Goal: Task Accomplishment & Management: Use online tool/utility

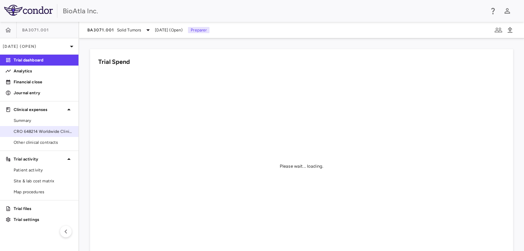
click at [48, 130] on span "CRO 648214 Worldwide Clinical Trials Holdings, Inc." at bounding box center [43, 131] width 59 height 6
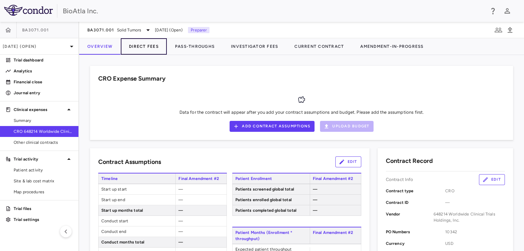
click at [140, 47] on button "Direct Fees" at bounding box center [144, 46] width 46 height 16
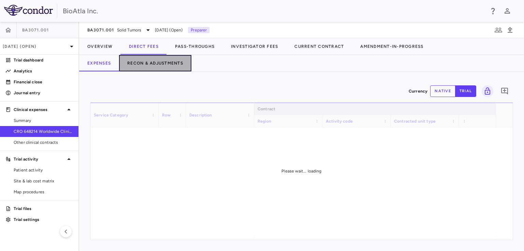
click at [159, 63] on button "Recon & Adjustments" at bounding box center [155, 63] width 72 height 16
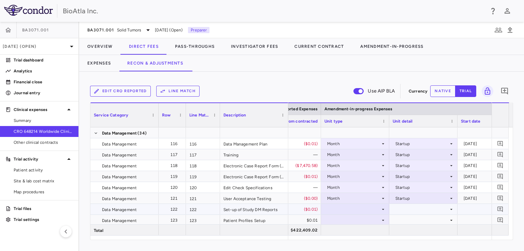
click at [381, 209] on icon at bounding box center [382, 208] width 5 height 5
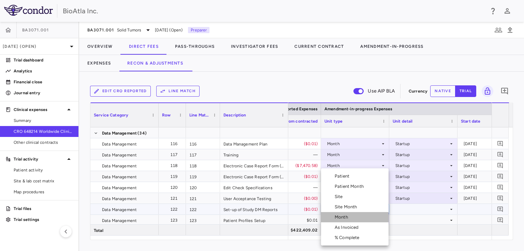
click at [349, 218] on div "Month" at bounding box center [343, 217] width 16 height 6
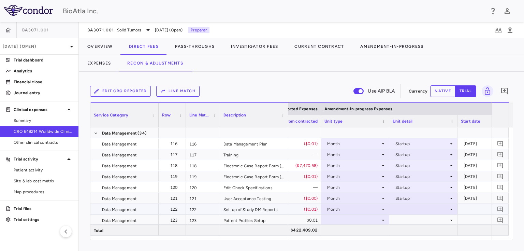
click at [449, 210] on icon at bounding box center [451, 208] width 5 height 5
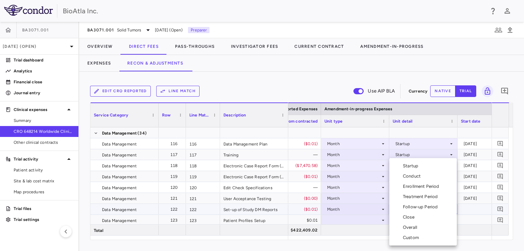
click at [408, 166] on div "Startup" at bounding box center [412, 166] width 18 height 6
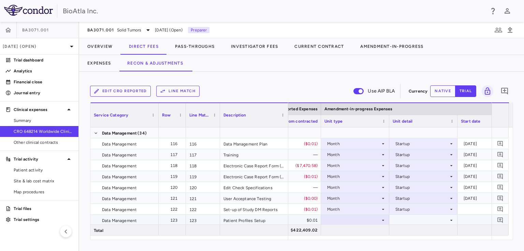
click at [383, 221] on icon at bounding box center [382, 219] width 5 height 5
click at [344, 216] on div at bounding box center [354, 220] width 61 height 10
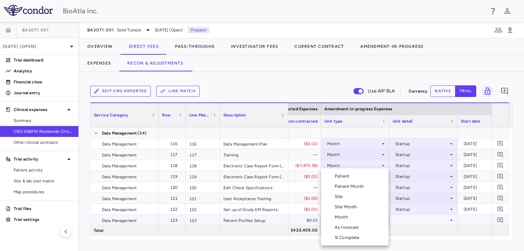
click at [351, 216] on li "Month" at bounding box center [355, 217] width 68 height 10
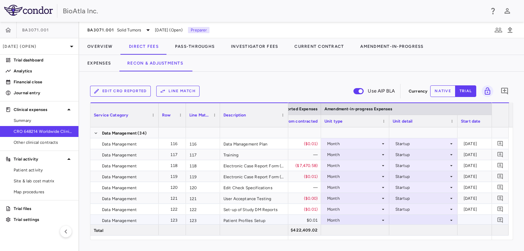
click at [453, 221] on icon at bounding box center [451, 219] width 5 height 5
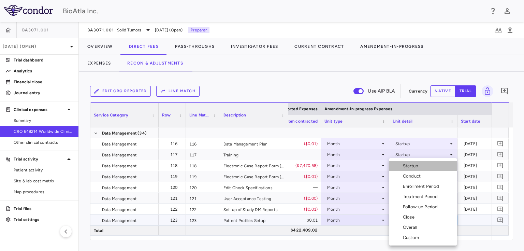
click at [409, 164] on div "Startup" at bounding box center [412, 166] width 18 height 6
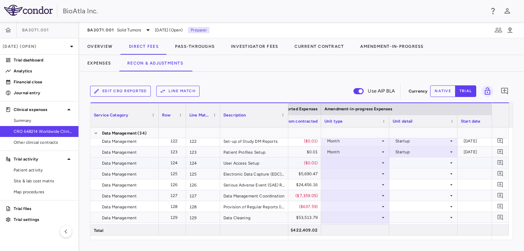
click at [380, 160] on icon at bounding box center [382, 162] width 5 height 5
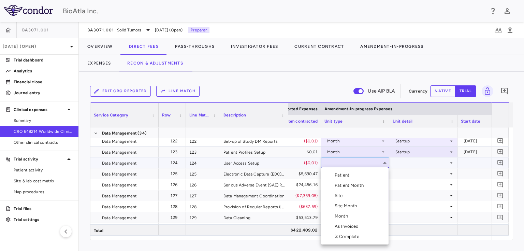
click at [344, 214] on div "Month" at bounding box center [343, 216] width 16 height 6
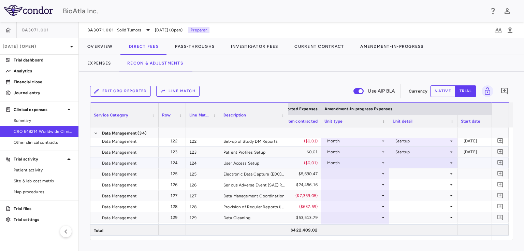
click at [449, 162] on icon at bounding box center [451, 162] width 5 height 5
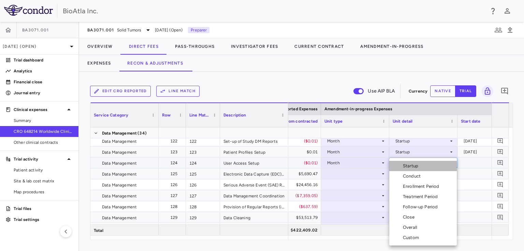
click at [413, 164] on div "Startup" at bounding box center [412, 166] width 18 height 6
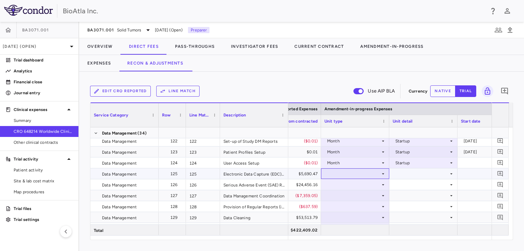
click at [345, 175] on div at bounding box center [354, 174] width 61 height 10
click at [362, 174] on div at bounding box center [354, 174] width 61 height 10
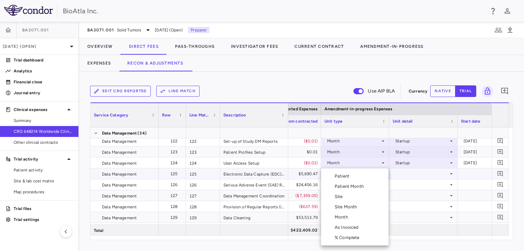
click at [345, 218] on div "Month" at bounding box center [343, 217] width 16 height 6
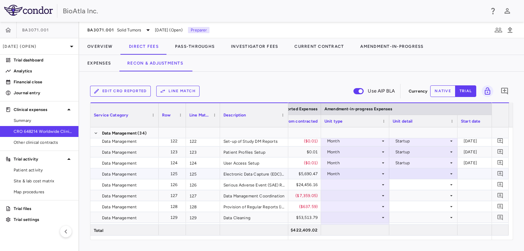
click at [452, 172] on icon at bounding box center [451, 173] width 5 height 5
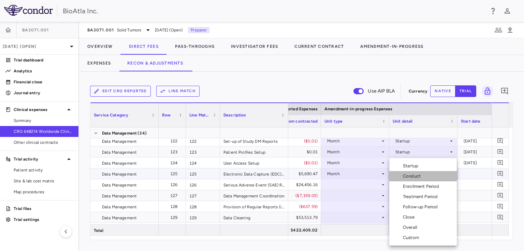
click at [408, 173] on div "Conduct" at bounding box center [413, 176] width 20 height 6
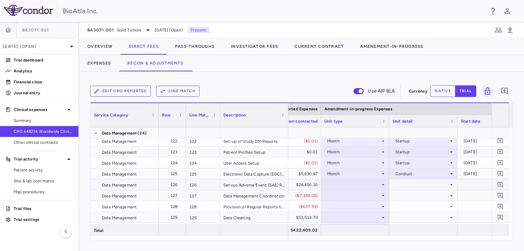
click at [380, 183] on div at bounding box center [354, 184] width 61 height 10
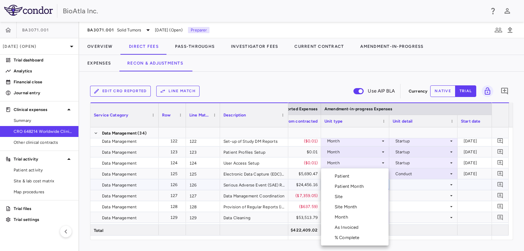
click at [354, 184] on div "Patient Month" at bounding box center [351, 186] width 32 height 6
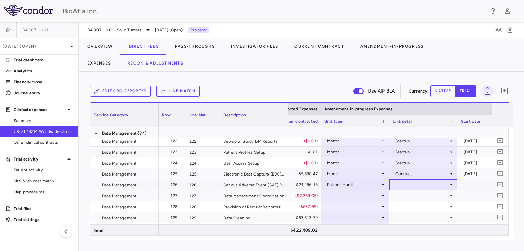
click at [451, 183] on icon at bounding box center [451, 184] width 5 height 5
click at [414, 197] on div "As occurred" at bounding box center [416, 197] width 27 height 6
click at [338, 198] on div at bounding box center [354, 195] width 61 height 10
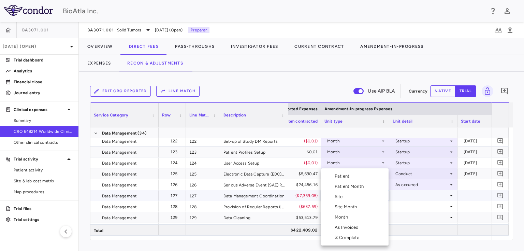
click at [344, 218] on div "Month" at bounding box center [343, 217] width 16 height 6
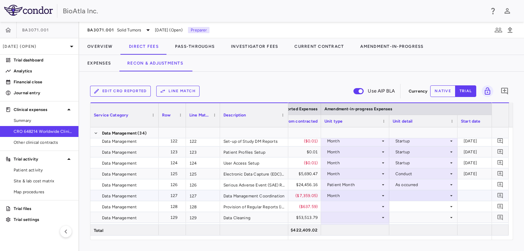
click at [452, 195] on icon at bounding box center [451, 195] width 5 height 5
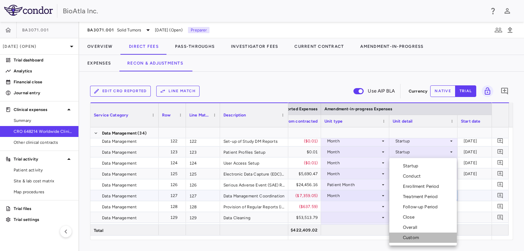
click at [407, 239] on div "Custom" at bounding box center [412, 237] width 19 height 6
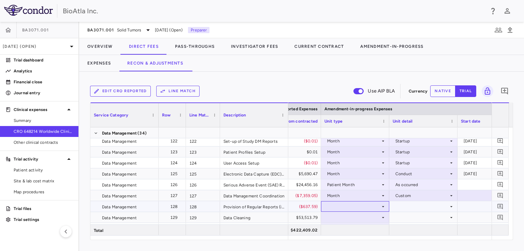
click at [340, 204] on div at bounding box center [354, 206] width 61 height 10
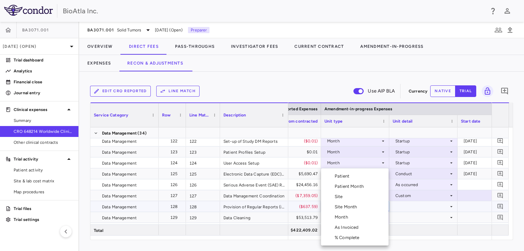
click at [346, 215] on div "Month" at bounding box center [343, 217] width 16 height 6
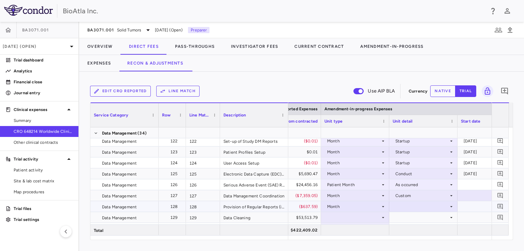
click at [452, 205] on icon at bounding box center [451, 206] width 5 height 5
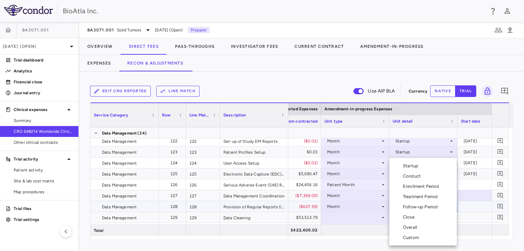
click at [411, 177] on div "Conduct" at bounding box center [413, 176] width 20 height 6
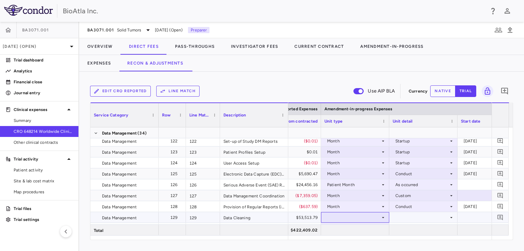
click at [360, 214] on div at bounding box center [354, 217] width 61 height 10
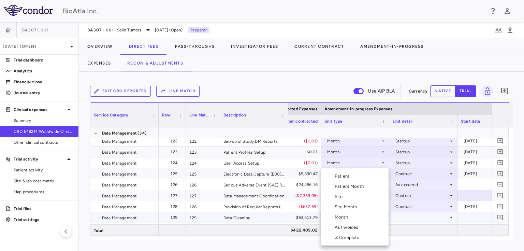
click at [363, 182] on li "Patient Month" at bounding box center [355, 186] width 68 height 10
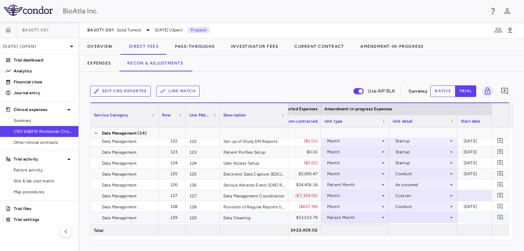
click at [409, 216] on div at bounding box center [423, 217] width 61 height 10
click at [408, 227] on div "As occurred" at bounding box center [416, 230] width 27 height 6
click at [513, 200] on div "Service Category Drag here to set column labels Service Category Row 0" at bounding box center [301, 170] width 423 height 137
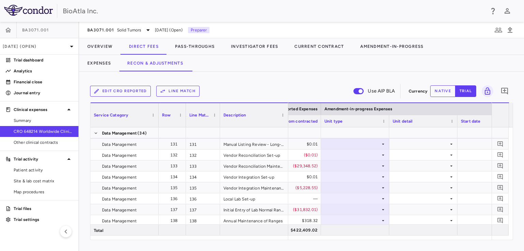
scroll to position [1596, 0]
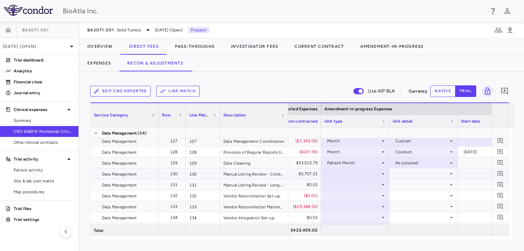
click at [353, 174] on div at bounding box center [354, 174] width 61 height 10
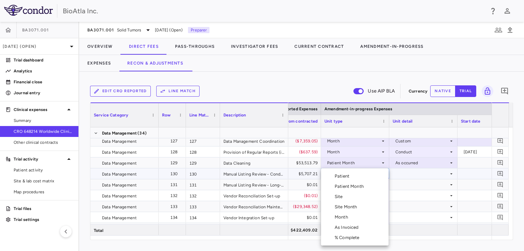
click at [345, 215] on div "Month" at bounding box center [343, 217] width 16 height 6
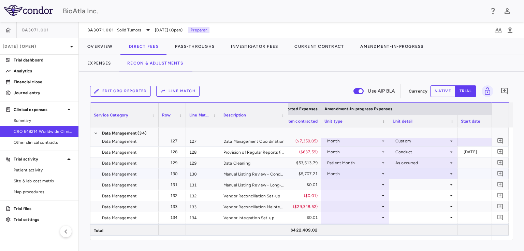
click at [452, 173] on icon at bounding box center [451, 173] width 2 height 1
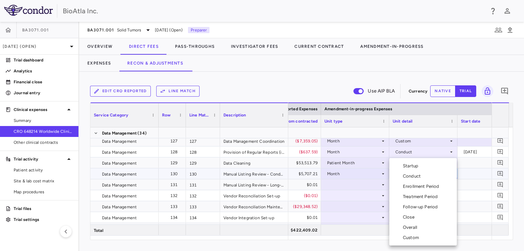
click at [419, 175] on div "Conduct" at bounding box center [413, 176] width 20 height 6
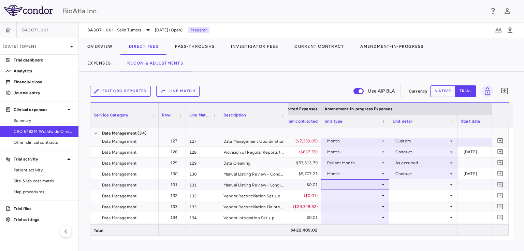
click at [334, 184] on div at bounding box center [354, 184] width 61 height 10
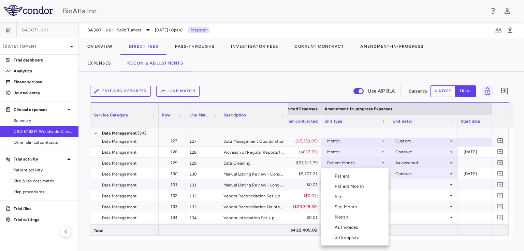
click at [342, 213] on li "Month" at bounding box center [355, 217] width 68 height 10
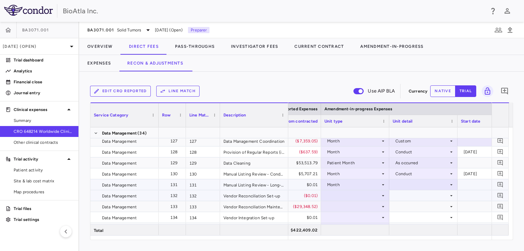
click at [334, 196] on div at bounding box center [354, 195] width 61 height 10
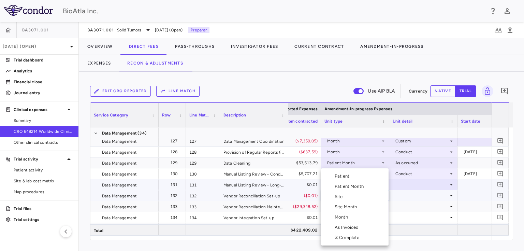
click at [340, 218] on div "Month" at bounding box center [343, 217] width 16 height 6
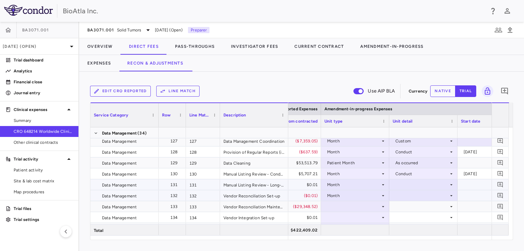
click at [453, 193] on icon at bounding box center [451, 195] width 5 height 5
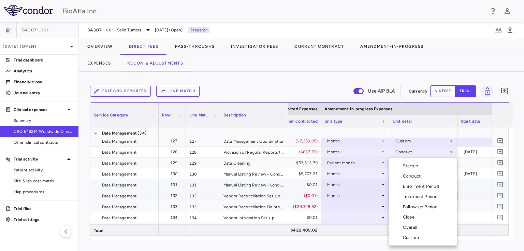
click at [417, 165] on div "Startup" at bounding box center [412, 166] width 18 height 6
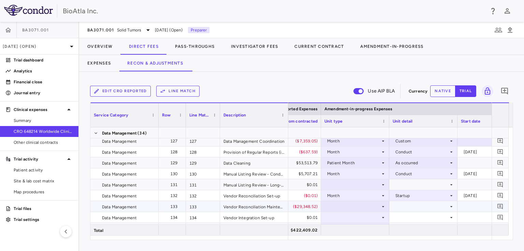
click at [315, 209] on div "($29,348.52)" at bounding box center [288, 206] width 59 height 11
click at [328, 207] on div at bounding box center [354, 206] width 61 height 10
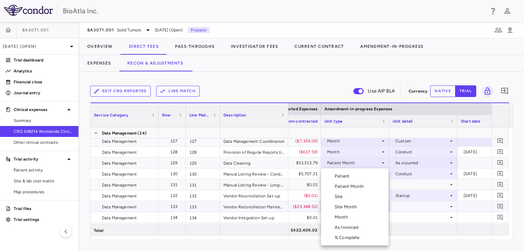
click at [344, 220] on div "Month" at bounding box center [343, 217] width 16 height 6
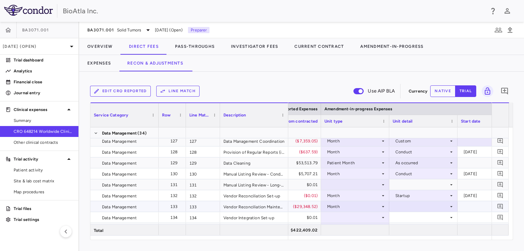
click at [452, 206] on icon at bounding box center [451, 206] width 2 height 1
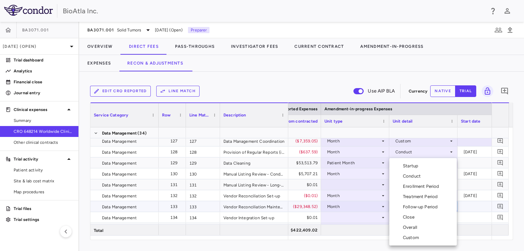
click at [419, 176] on div "Conduct" at bounding box center [413, 176] width 20 height 6
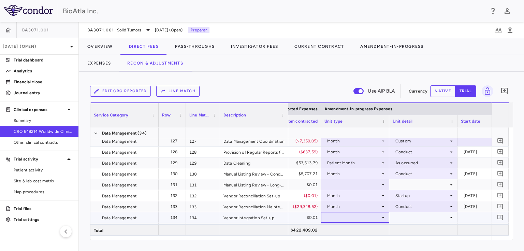
click at [339, 216] on div at bounding box center [354, 217] width 61 height 10
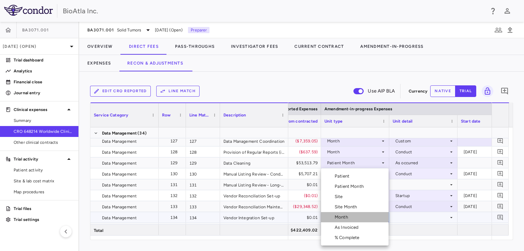
click at [341, 218] on div "Month" at bounding box center [343, 217] width 16 height 6
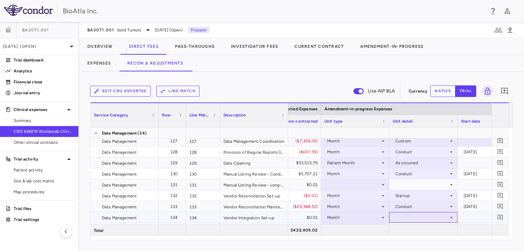
click at [447, 216] on div at bounding box center [423, 217] width 61 height 10
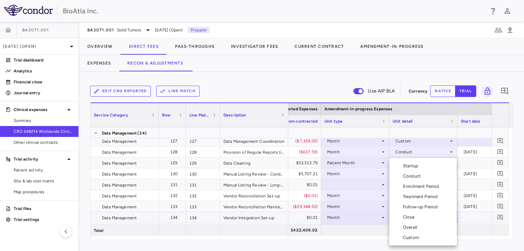
click at [411, 168] on div "Startup" at bounding box center [412, 166] width 18 height 6
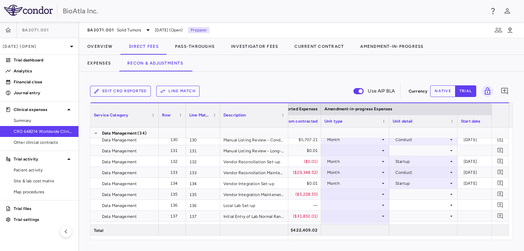
scroll to position [1658, 0]
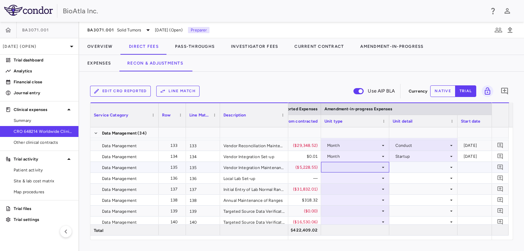
click at [362, 167] on div at bounding box center [354, 167] width 61 height 10
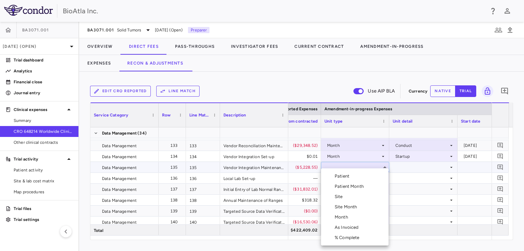
click at [344, 217] on div "Month" at bounding box center [343, 217] width 16 height 6
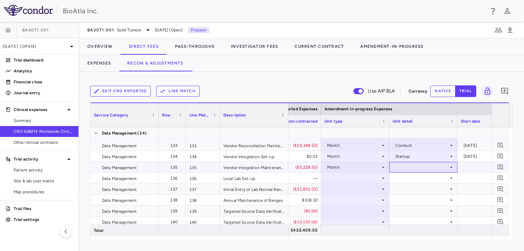
click at [449, 165] on icon at bounding box center [451, 166] width 5 height 5
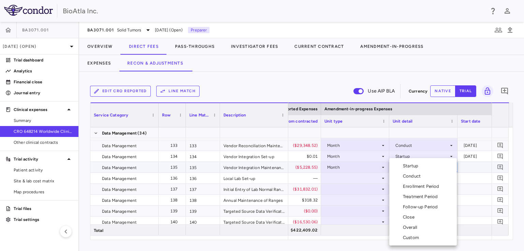
click at [416, 166] on div "Startup" at bounding box center [412, 166] width 18 height 6
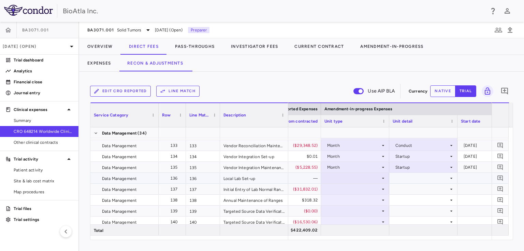
click at [350, 179] on div at bounding box center [354, 178] width 61 height 10
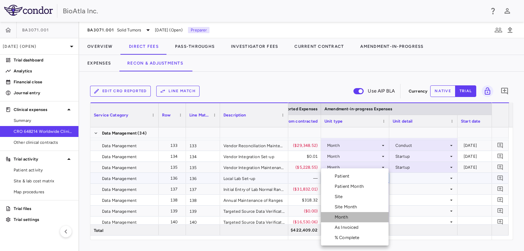
click at [347, 220] on li "Month" at bounding box center [355, 217] width 68 height 10
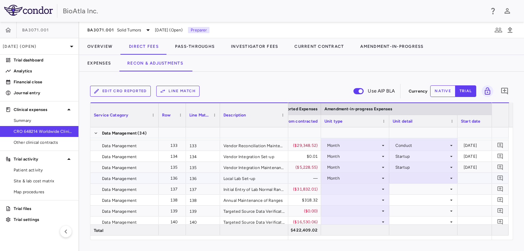
click at [408, 179] on div at bounding box center [423, 178] width 61 height 10
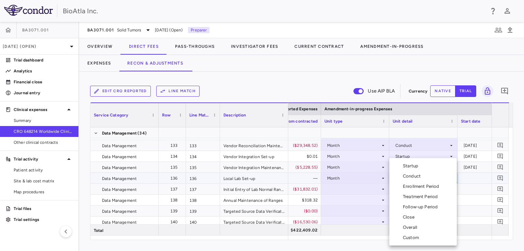
click at [403, 165] on div "Startup" at bounding box center [412, 166] width 18 height 6
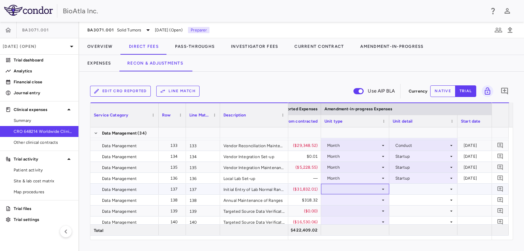
click at [385, 188] on icon at bounding box center [382, 188] width 5 height 5
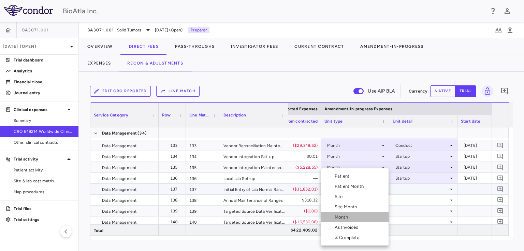
click at [353, 218] on li "Month" at bounding box center [355, 217] width 68 height 10
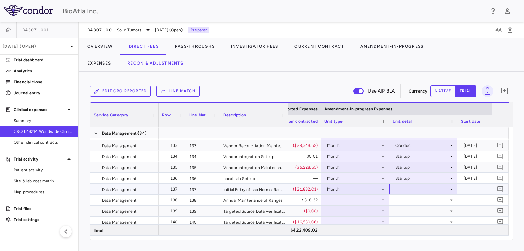
click at [451, 189] on icon at bounding box center [451, 188] width 2 height 1
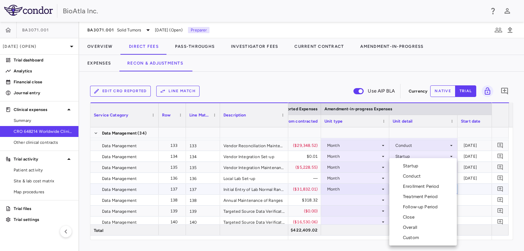
click at [405, 175] on div "Conduct" at bounding box center [413, 176] width 20 height 6
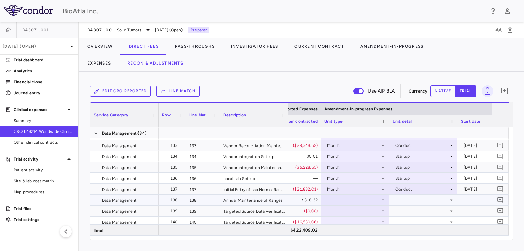
click at [353, 197] on div at bounding box center [354, 200] width 61 height 10
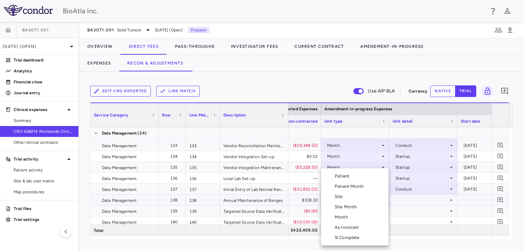
click at [345, 217] on div "Month" at bounding box center [343, 217] width 16 height 6
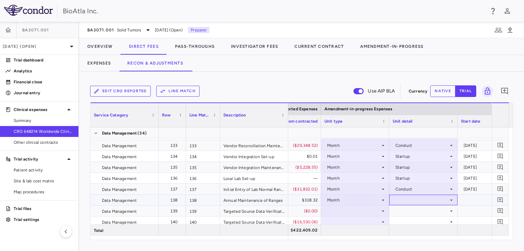
click at [455, 198] on div at bounding box center [423, 199] width 68 height 11
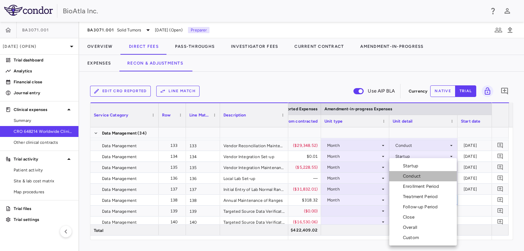
click at [419, 176] on div "Conduct" at bounding box center [413, 176] width 20 height 6
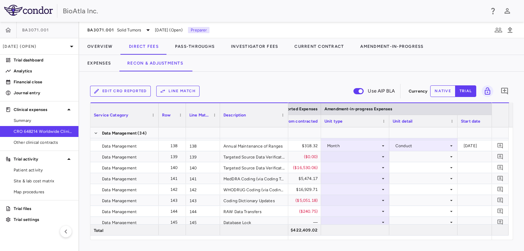
scroll to position [1719, 0]
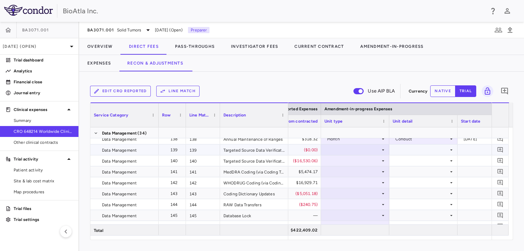
click at [380, 149] on icon at bounding box center [382, 149] width 5 height 5
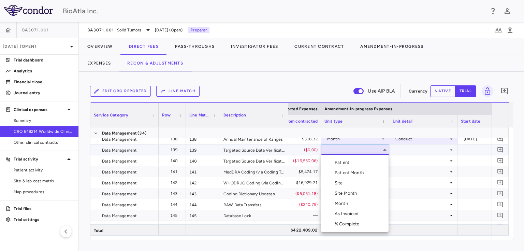
click at [340, 204] on div "Month" at bounding box center [343, 203] width 16 height 6
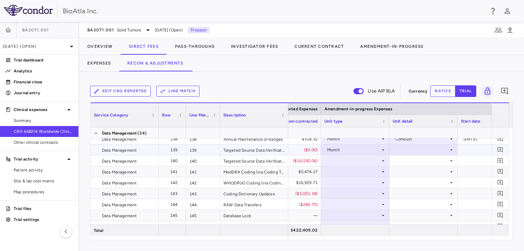
click at [450, 145] on div at bounding box center [423, 150] width 61 height 10
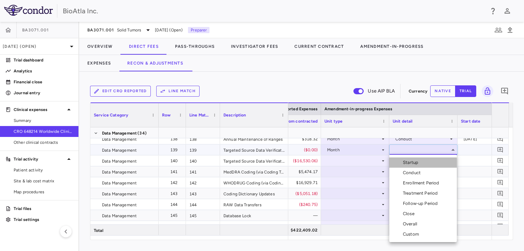
click at [421, 164] on li "Startup" at bounding box center [423, 162] width 68 height 10
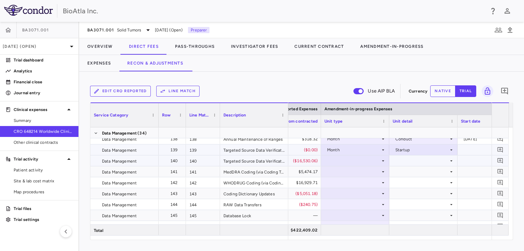
click at [348, 160] on div at bounding box center [354, 161] width 61 height 10
click at [355, 161] on div at bounding box center [354, 161] width 61 height 10
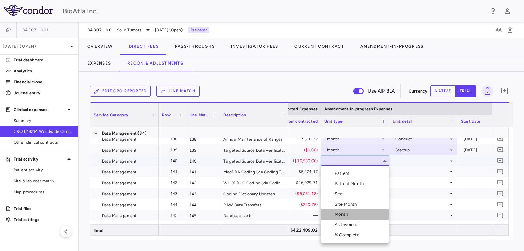
click at [348, 216] on div "Month" at bounding box center [343, 214] width 16 height 6
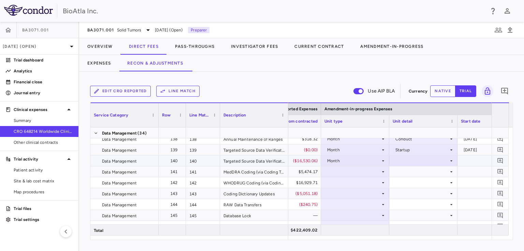
click at [448, 159] on div at bounding box center [423, 161] width 61 height 10
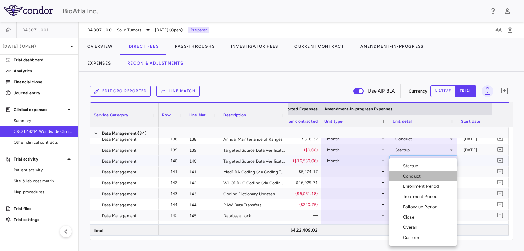
click at [408, 175] on div "Conduct" at bounding box center [413, 176] width 20 height 6
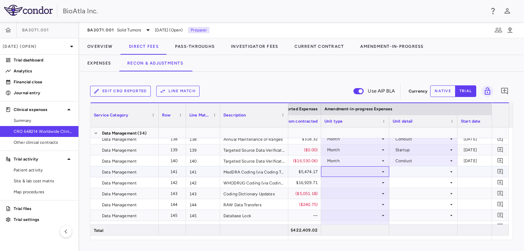
click at [340, 170] on div at bounding box center [354, 171] width 61 height 10
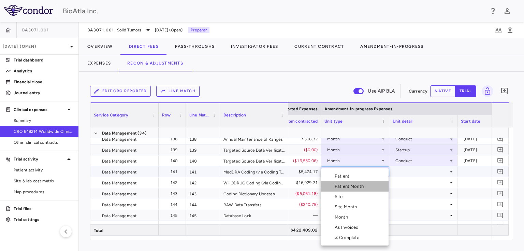
click at [346, 185] on div "Patient Month" at bounding box center [351, 186] width 32 height 6
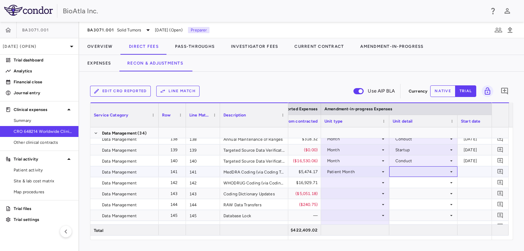
click at [451, 172] on icon at bounding box center [451, 171] width 5 height 5
click at [416, 185] on div "As occurred" at bounding box center [416, 184] width 27 height 6
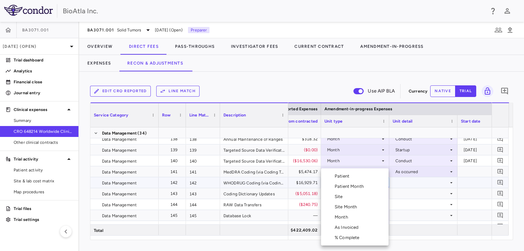
click at [361, 181] on li "Patient Month" at bounding box center [355, 186] width 68 height 10
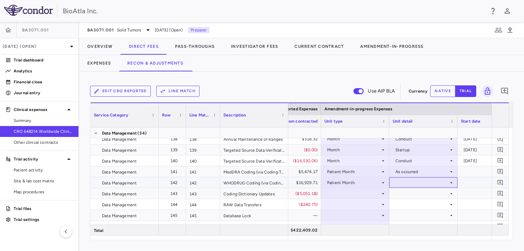
click at [440, 183] on div at bounding box center [423, 182] width 61 height 10
click at [411, 197] on div "As occurred" at bounding box center [416, 195] width 27 height 6
click at [329, 199] on div at bounding box center [355, 204] width 68 height 11
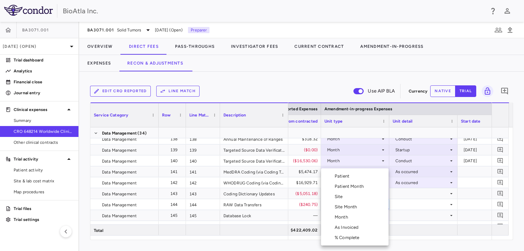
click at [389, 205] on div at bounding box center [262, 125] width 524 height 251
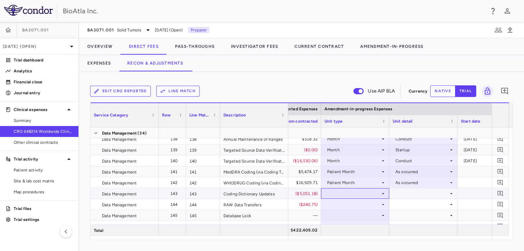
click at [347, 191] on div at bounding box center [354, 193] width 61 height 10
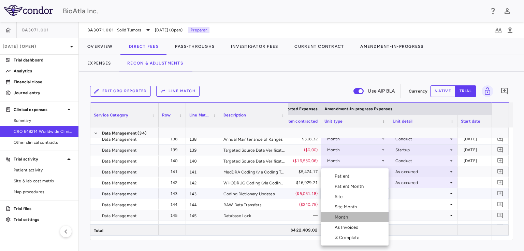
click at [345, 216] on div "Month" at bounding box center [343, 217] width 16 height 6
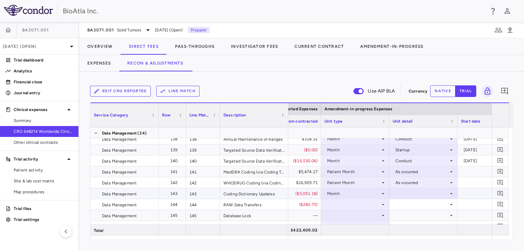
click at [448, 193] on div at bounding box center [423, 193] width 61 height 10
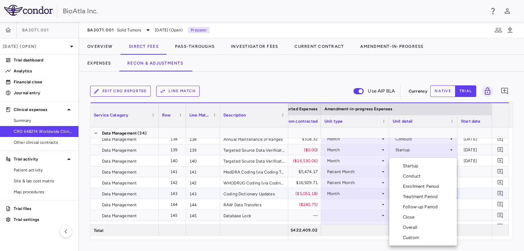
click at [407, 176] on div "Conduct" at bounding box center [413, 176] width 20 height 6
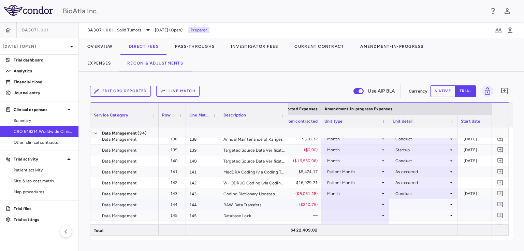
click at [346, 205] on div at bounding box center [354, 204] width 61 height 10
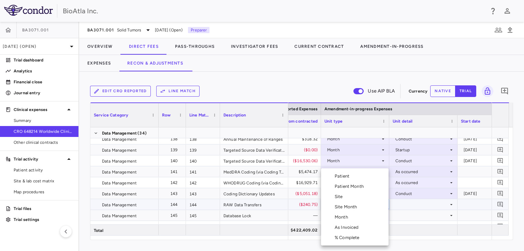
click at [350, 215] on div "Month" at bounding box center [343, 217] width 16 height 6
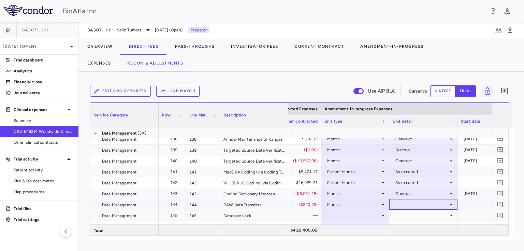
click at [452, 204] on icon at bounding box center [451, 204] width 2 height 1
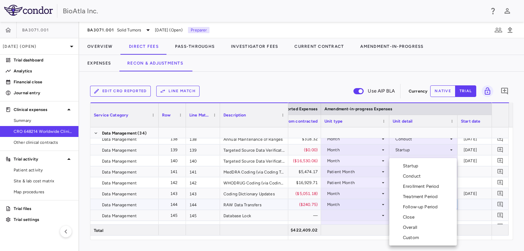
click at [409, 178] on div "Conduct" at bounding box center [413, 176] width 20 height 6
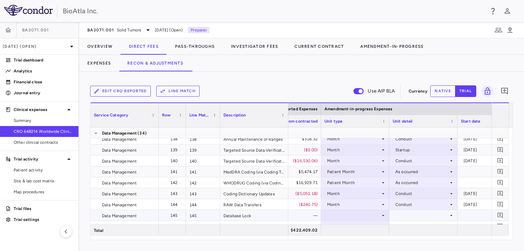
click at [341, 212] on div at bounding box center [354, 215] width 61 height 10
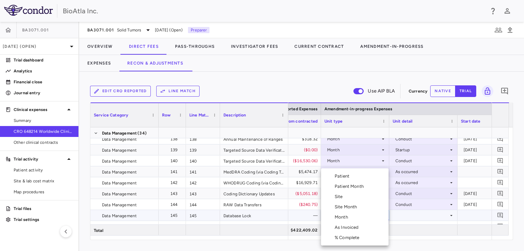
click at [348, 217] on div "Month" at bounding box center [343, 217] width 16 height 6
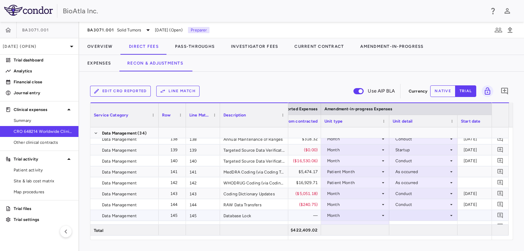
click at [450, 214] on icon at bounding box center [451, 215] width 5 height 5
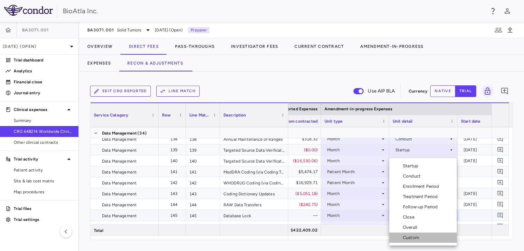
click at [408, 238] on div "Custom" at bounding box center [412, 237] width 19 height 6
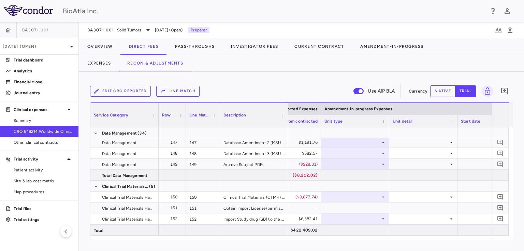
scroll to position [1786, 0]
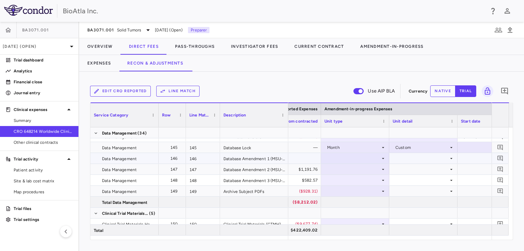
click at [353, 161] on div at bounding box center [354, 158] width 61 height 10
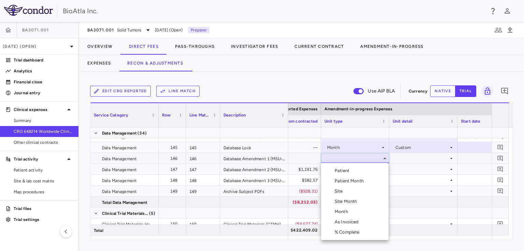
click at [345, 213] on div "Month" at bounding box center [343, 211] width 16 height 6
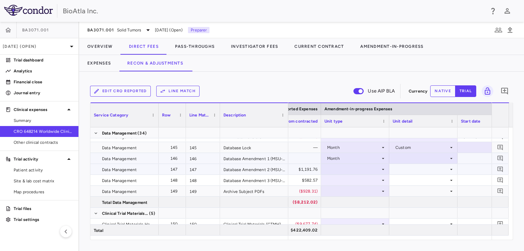
click at [427, 159] on div at bounding box center [423, 158] width 61 height 10
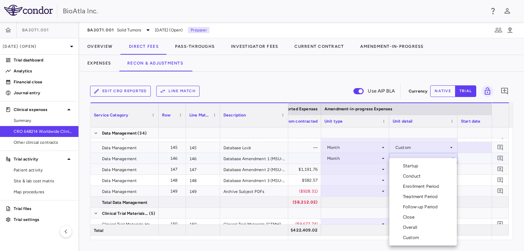
click at [413, 168] on div "Startup" at bounding box center [412, 166] width 18 height 6
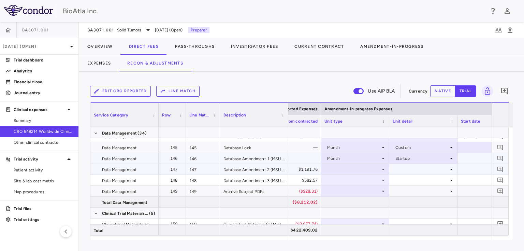
click at [355, 172] on div at bounding box center [354, 169] width 61 height 10
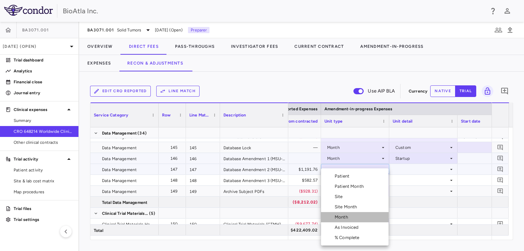
click at [348, 217] on div "Month" at bounding box center [343, 217] width 16 height 6
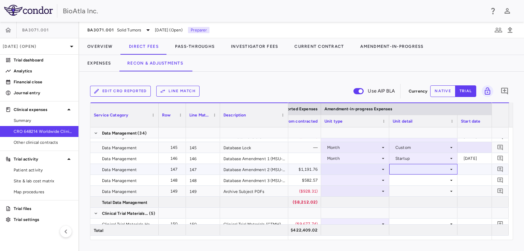
click at [425, 169] on div at bounding box center [423, 169] width 61 height 10
click at [377, 169] on div at bounding box center [354, 169] width 61 height 10
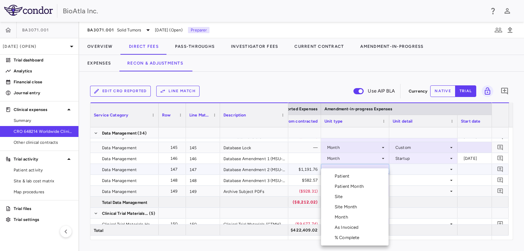
click at [342, 218] on div "Month" at bounding box center [343, 217] width 16 height 6
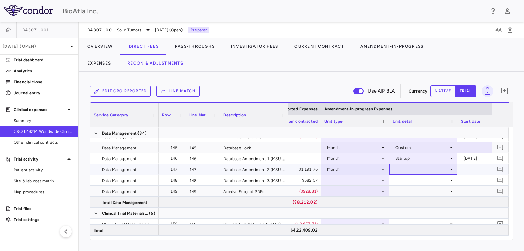
click at [449, 171] on icon at bounding box center [451, 168] width 5 height 5
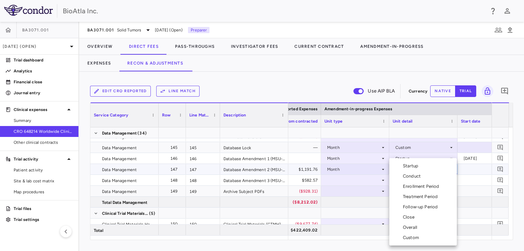
click at [415, 164] on div "Startup" at bounding box center [412, 166] width 18 height 6
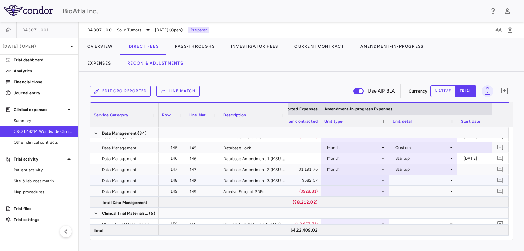
click at [363, 180] on div at bounding box center [354, 180] width 61 height 10
click at [340, 215] on div at bounding box center [355, 212] width 68 height 11
click at [350, 183] on div at bounding box center [354, 180] width 61 height 10
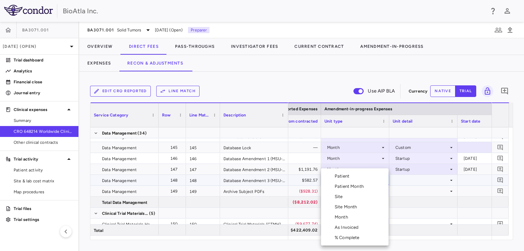
click at [344, 217] on div "Month" at bounding box center [343, 217] width 16 height 6
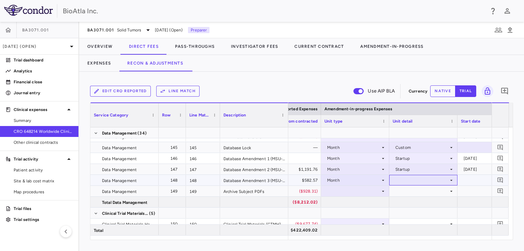
click at [452, 179] on icon at bounding box center [451, 179] width 5 height 5
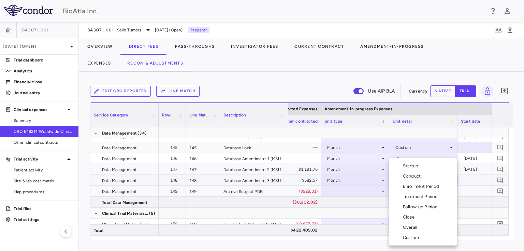
click at [414, 235] on div "Custom" at bounding box center [412, 237] width 19 height 6
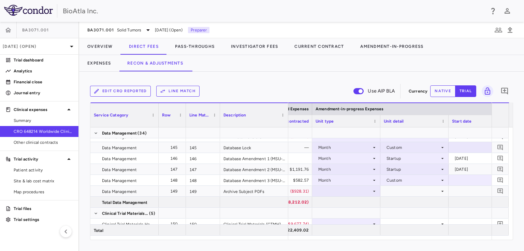
scroll to position [0, 1257]
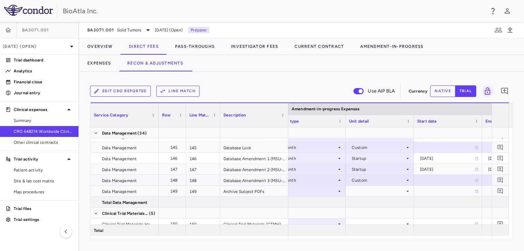
click at [476, 178] on icon at bounding box center [477, 180] width 4 height 4
click at [444, 180] on input "**********" at bounding box center [441, 180] width 55 height 11
type input "**********"
click at [486, 179] on div at bounding box center [515, 180] width 61 height 10
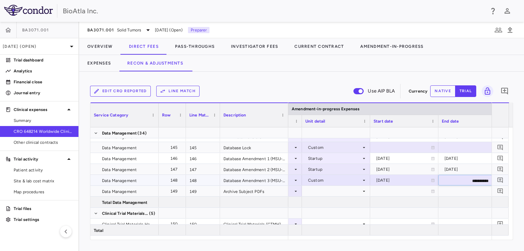
click at [468, 181] on input "**********" at bounding box center [466, 180] width 55 height 11
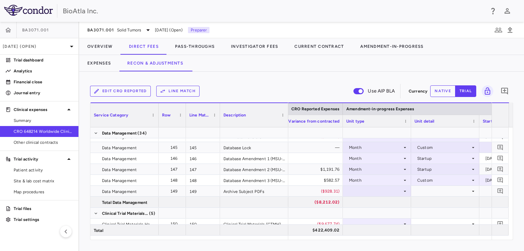
type input "**********"
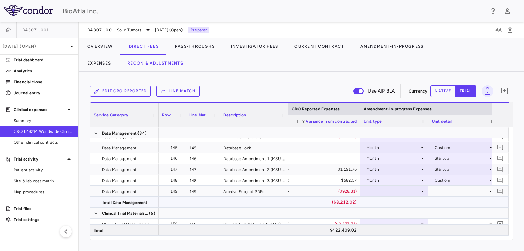
click at [401, 191] on div at bounding box center [394, 191] width 61 height 10
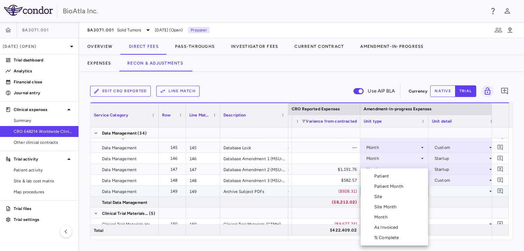
click at [384, 198] on div "Site" at bounding box center [379, 196] width 11 height 6
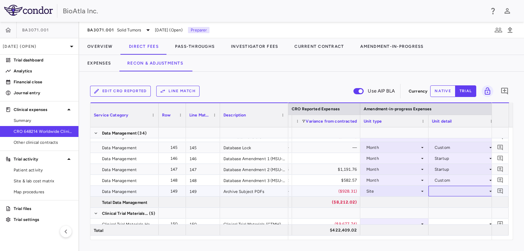
click at [439, 189] on div at bounding box center [462, 191] width 61 height 10
click at [442, 188] on div at bounding box center [460, 191] width 61 height 10
click at [406, 188] on div at bounding box center [392, 191] width 61 height 10
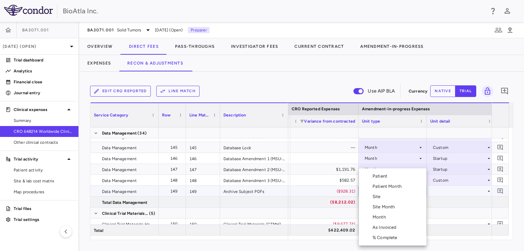
click at [381, 195] on div "Site" at bounding box center [378, 196] width 11 height 6
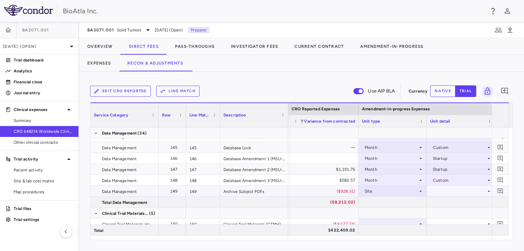
click at [481, 192] on div at bounding box center [460, 191] width 61 height 10
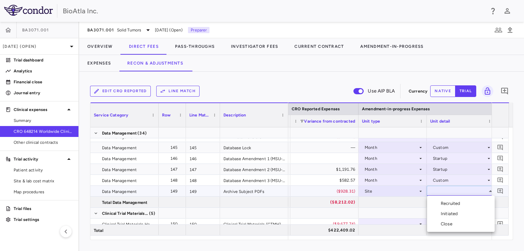
click at [448, 224] on div "Close" at bounding box center [448, 224] width 14 height 6
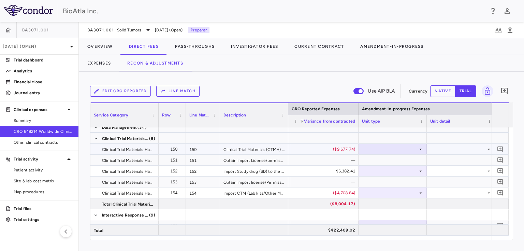
click at [419, 148] on icon at bounding box center [420, 148] width 5 height 5
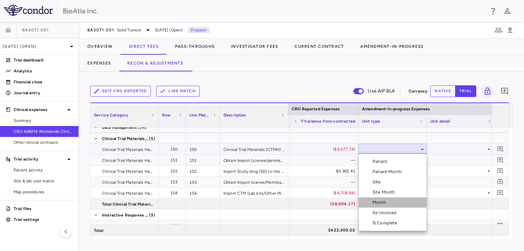
click at [380, 201] on div "Month" at bounding box center [381, 202] width 16 height 6
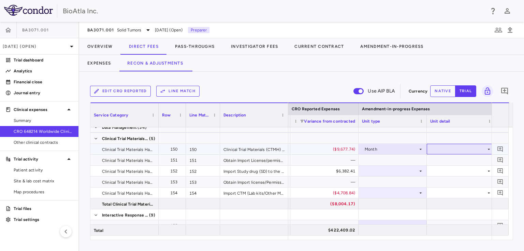
click at [487, 149] on icon at bounding box center [488, 148] width 5 height 5
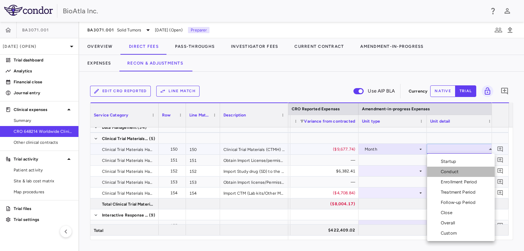
click at [448, 174] on div "Conduct" at bounding box center [451, 172] width 20 height 6
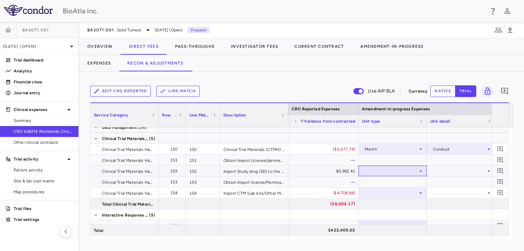
click at [395, 171] on div at bounding box center [392, 171] width 61 height 10
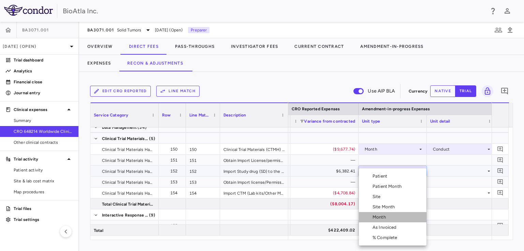
click at [379, 217] on div "Month" at bounding box center [381, 217] width 16 height 6
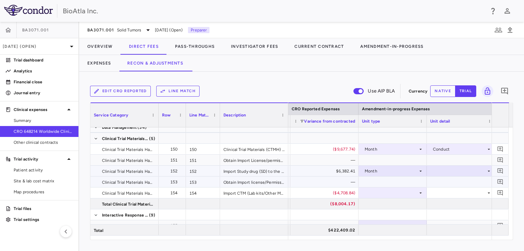
click at [467, 172] on div at bounding box center [460, 171] width 61 height 10
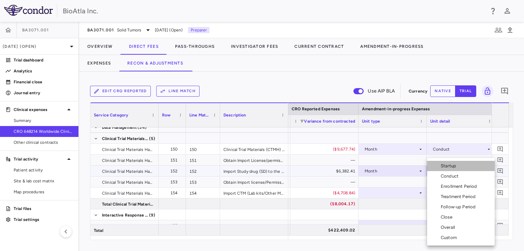
click at [450, 165] on div "Startup" at bounding box center [450, 166] width 18 height 6
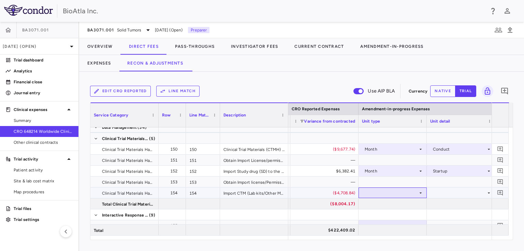
click at [371, 194] on div at bounding box center [392, 193] width 61 height 10
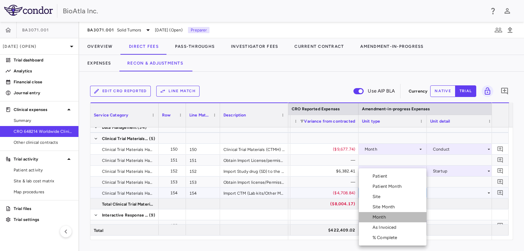
click at [382, 219] on div "Month" at bounding box center [381, 217] width 16 height 6
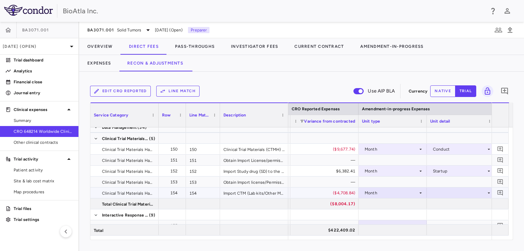
click at [454, 190] on div at bounding box center [460, 193] width 61 height 10
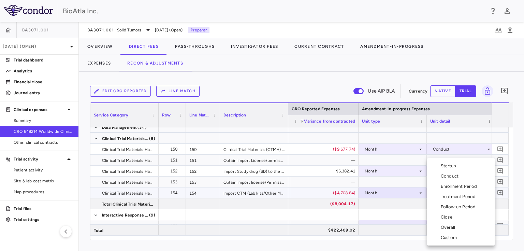
click at [448, 166] on div "Startup" at bounding box center [450, 166] width 18 height 6
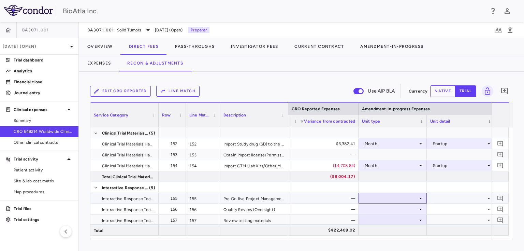
click at [417, 197] on div at bounding box center [392, 198] width 61 height 10
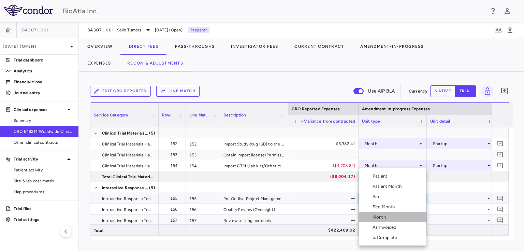
click at [386, 214] on div "Month" at bounding box center [381, 217] width 16 height 6
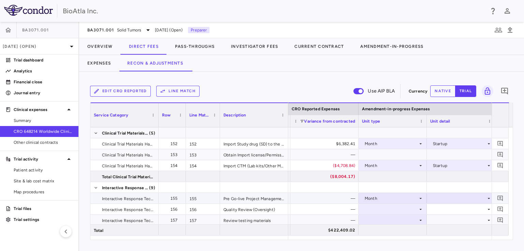
click at [445, 201] on div at bounding box center [460, 198] width 61 height 10
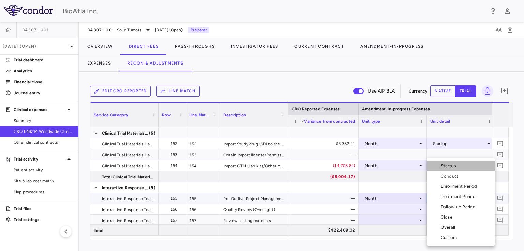
click at [451, 167] on div "Startup" at bounding box center [450, 166] width 18 height 6
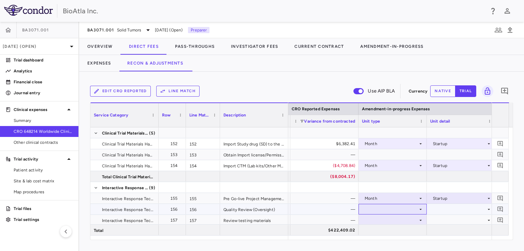
click at [402, 207] on div at bounding box center [392, 209] width 61 height 10
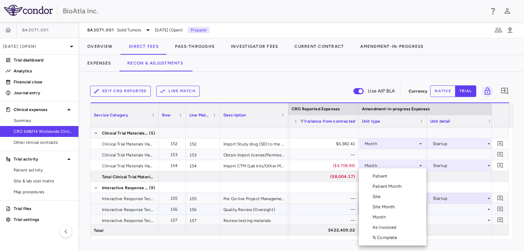
click at [382, 215] on div "Month" at bounding box center [381, 217] width 16 height 6
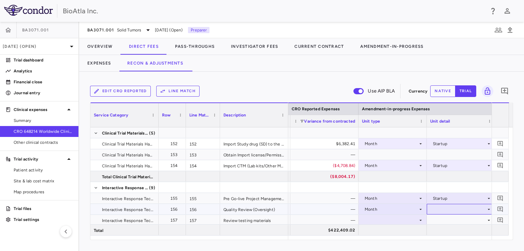
click at [445, 211] on div at bounding box center [460, 209] width 61 height 10
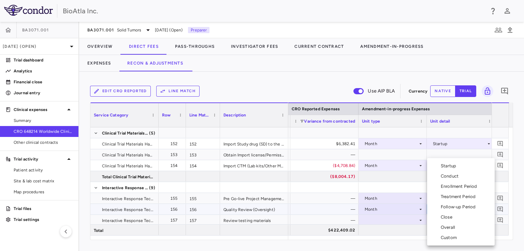
click at [449, 167] on div "Startup" at bounding box center [450, 166] width 18 height 6
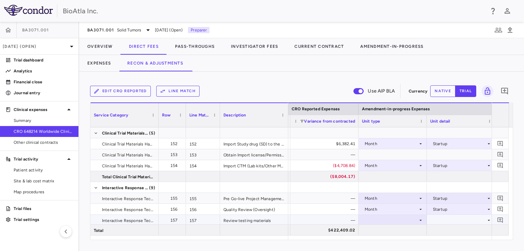
click at [419, 220] on icon at bounding box center [420, 219] width 5 height 5
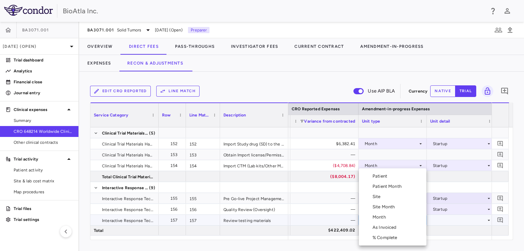
click at [386, 217] on div "Month" at bounding box center [381, 217] width 16 height 6
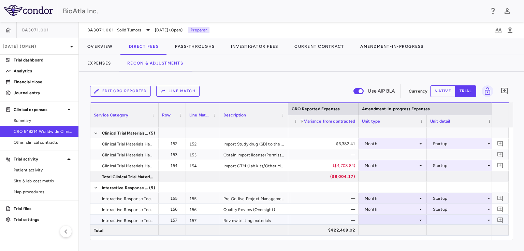
click at [445, 218] on div at bounding box center [460, 220] width 61 height 10
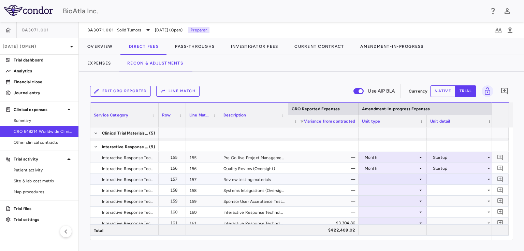
click at [488, 179] on icon at bounding box center [489, 178] width 2 height 1
click at [386, 178] on div at bounding box center [392, 179] width 61 height 10
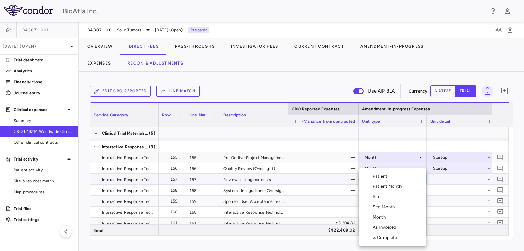
click at [377, 218] on div "Month" at bounding box center [381, 217] width 16 height 6
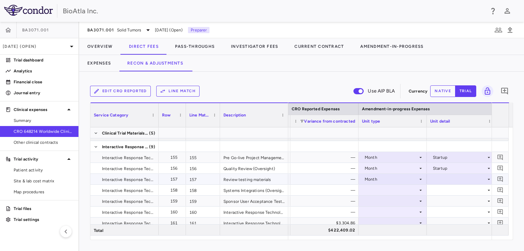
click at [487, 178] on icon at bounding box center [488, 178] width 5 height 5
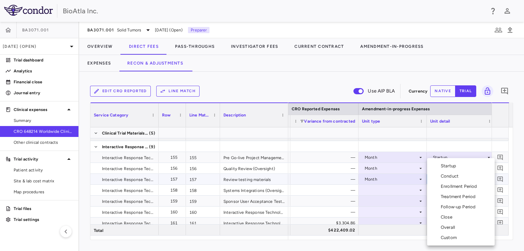
click at [453, 167] on div "Startup" at bounding box center [450, 166] width 18 height 6
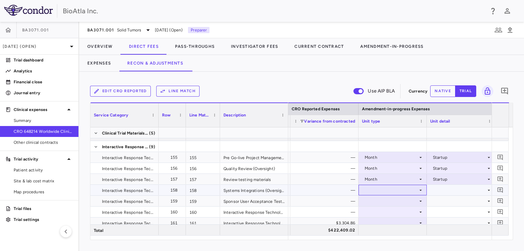
click at [417, 190] on div at bounding box center [392, 190] width 61 height 10
click at [386, 219] on div at bounding box center [392, 223] width 61 height 10
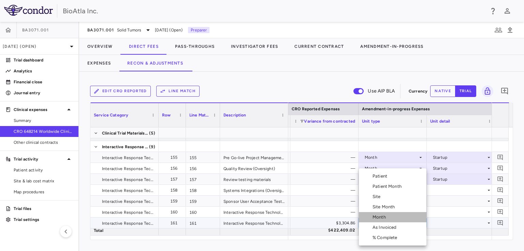
click at [386, 219] on div "Month" at bounding box center [381, 217] width 16 height 6
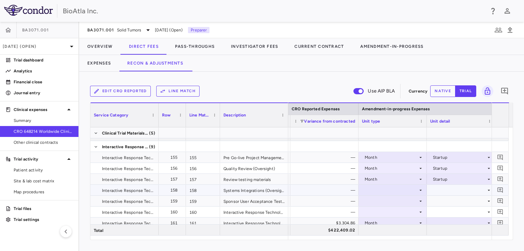
click at [404, 189] on div at bounding box center [392, 190] width 61 height 10
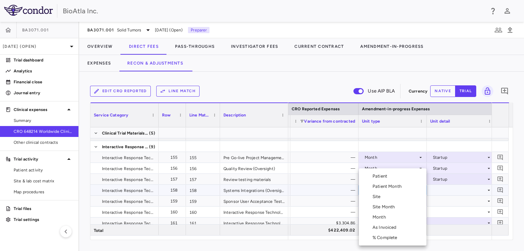
click at [383, 215] on div "Month" at bounding box center [381, 217] width 16 height 6
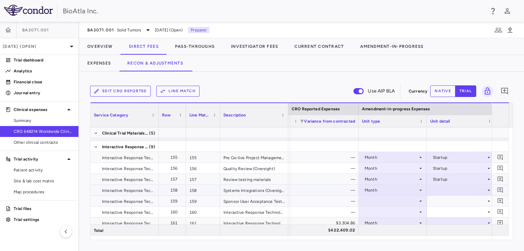
click at [488, 189] on icon at bounding box center [488, 189] width 5 height 5
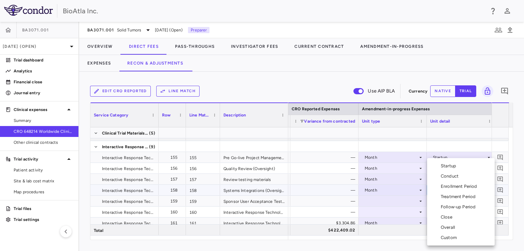
click at [444, 166] on div "Startup" at bounding box center [450, 166] width 18 height 6
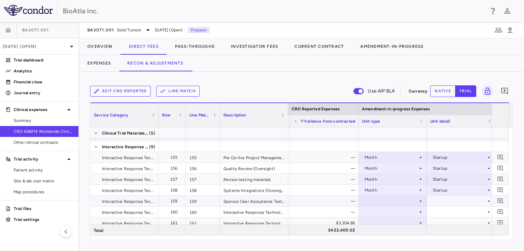
drag, startPoint x: 355, startPoint y: 201, endPoint x: 379, endPoint y: 200, distance: 24.6
click at [379, 200] on div at bounding box center [392, 201] width 61 height 10
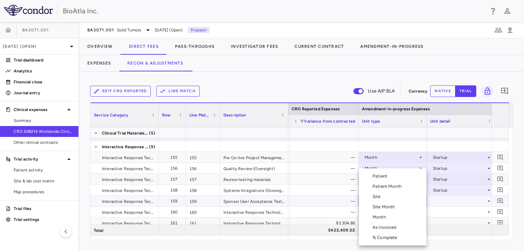
click at [382, 217] on div "Month" at bounding box center [381, 217] width 16 height 6
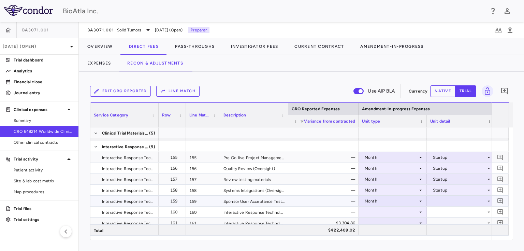
click at [461, 203] on div at bounding box center [460, 201] width 61 height 10
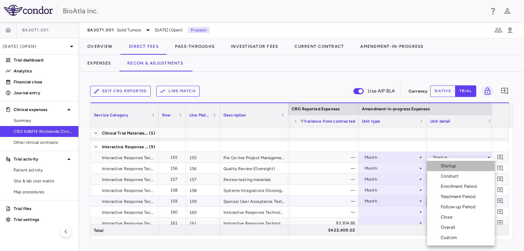
click at [454, 169] on li "Startup" at bounding box center [461, 166] width 68 height 10
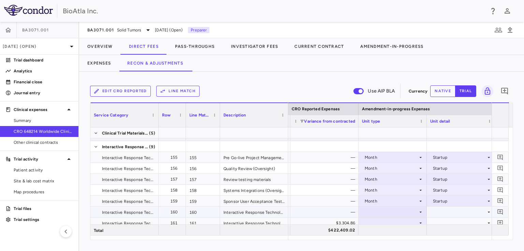
click at [413, 213] on div at bounding box center [392, 212] width 61 height 10
click at [386, 211] on div at bounding box center [392, 212] width 61 height 10
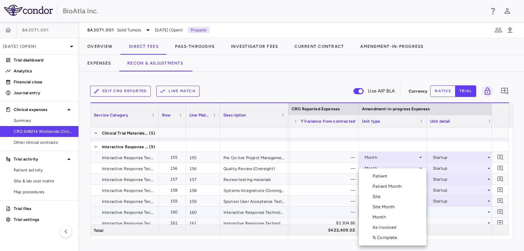
click at [382, 216] on div "Month" at bounding box center [381, 217] width 16 height 6
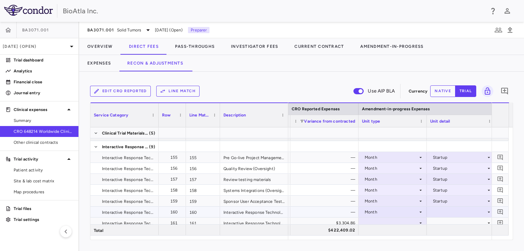
click at [488, 211] on icon at bounding box center [489, 211] width 2 height 1
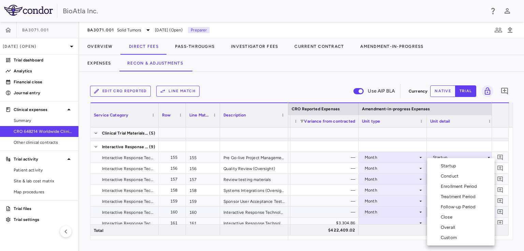
click at [441, 166] on div "Startup" at bounding box center [450, 166] width 18 height 6
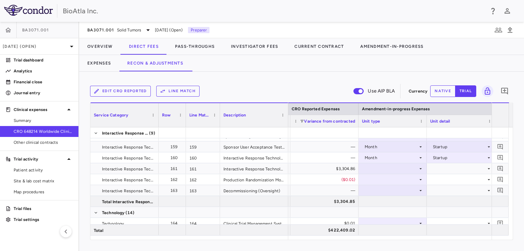
scroll to position [1990, 0]
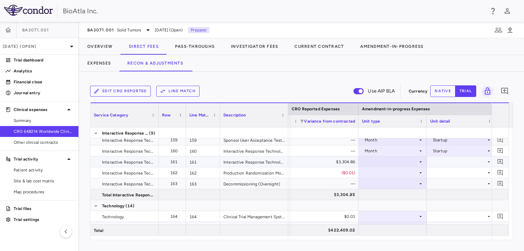
click at [380, 157] on div at bounding box center [392, 162] width 61 height 10
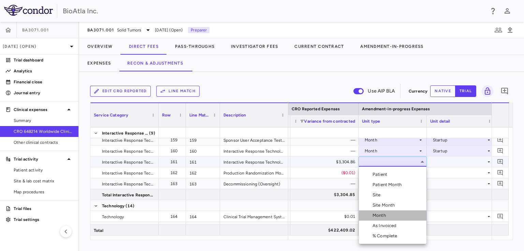
click at [382, 213] on div "Month" at bounding box center [381, 215] width 16 height 6
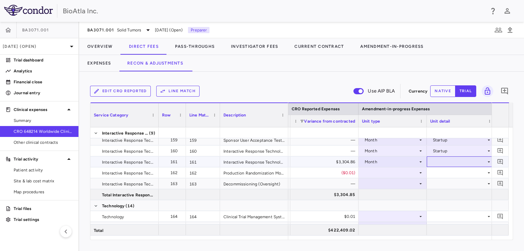
click at [487, 162] on icon at bounding box center [488, 161] width 5 height 5
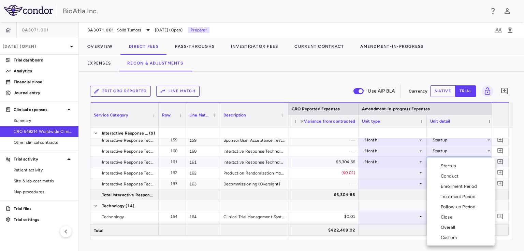
click at [453, 175] on div "Conduct" at bounding box center [451, 176] width 20 height 6
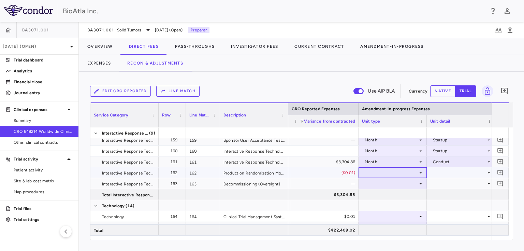
click at [370, 170] on div at bounding box center [392, 172] width 61 height 10
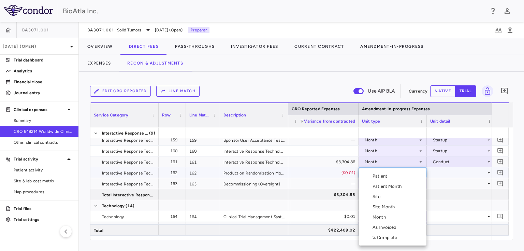
click at [377, 213] on li "Month" at bounding box center [393, 217] width 68 height 10
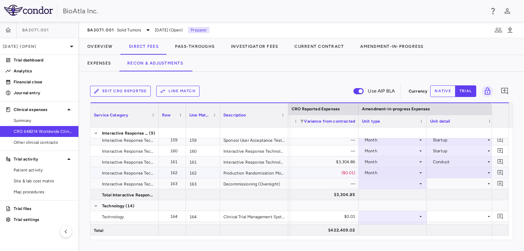
click at [441, 173] on div at bounding box center [460, 172] width 61 height 10
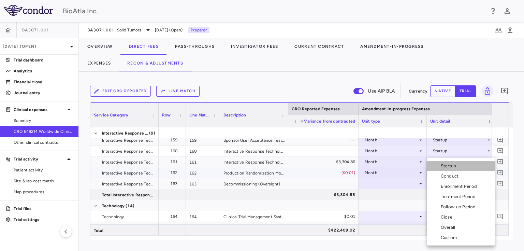
click at [450, 167] on div "Startup" at bounding box center [450, 166] width 18 height 6
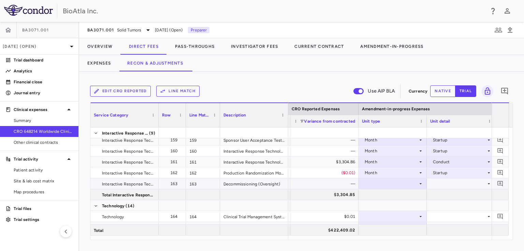
click at [418, 181] on icon at bounding box center [420, 183] width 5 height 5
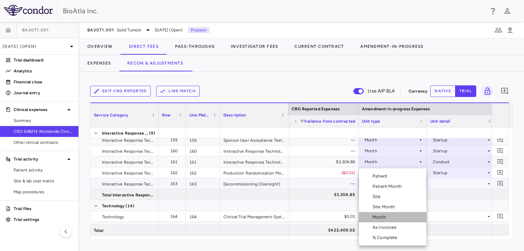
click at [382, 218] on div "Month" at bounding box center [381, 217] width 16 height 6
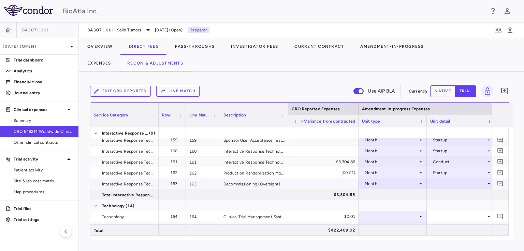
click at [478, 184] on div at bounding box center [460, 183] width 61 height 10
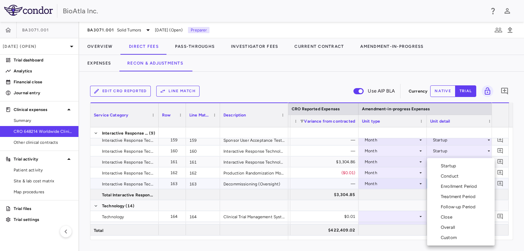
click at [443, 217] on div "Close" at bounding box center [448, 217] width 14 height 6
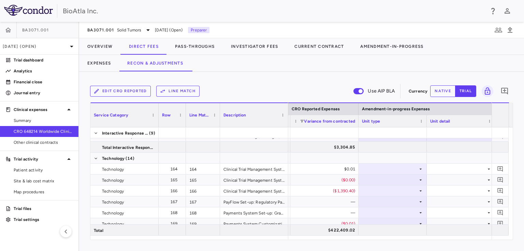
scroll to position [2045, 0]
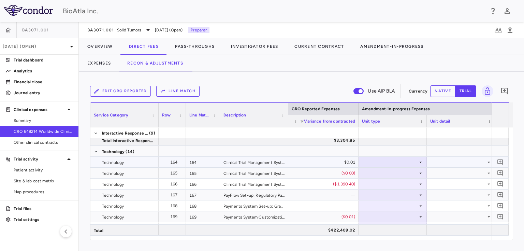
click at [421, 163] on icon at bounding box center [420, 161] width 5 height 5
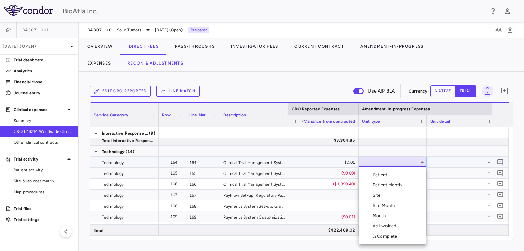
click at [375, 213] on div "Month" at bounding box center [381, 216] width 16 height 6
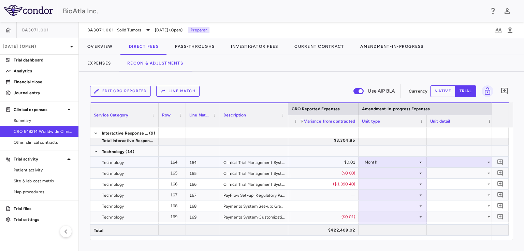
click at [461, 164] on div at bounding box center [460, 162] width 61 height 10
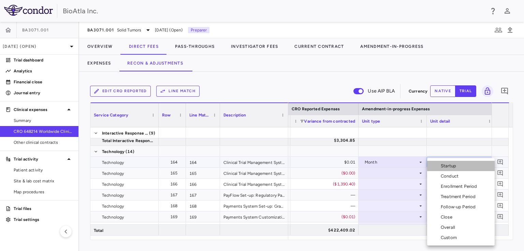
click at [447, 167] on div "Startup" at bounding box center [450, 166] width 18 height 6
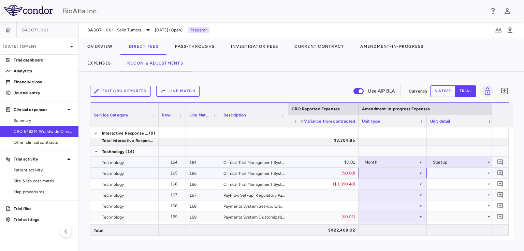
click at [395, 174] on div at bounding box center [392, 173] width 61 height 10
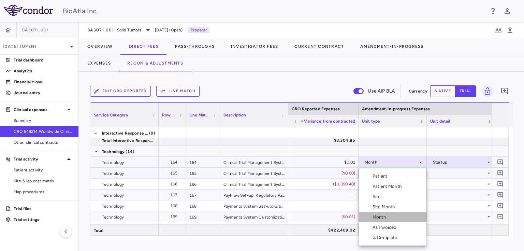
click at [375, 214] on div "Month" at bounding box center [381, 217] width 16 height 6
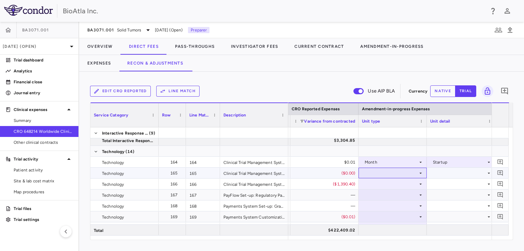
click at [384, 169] on div at bounding box center [392, 173] width 61 height 10
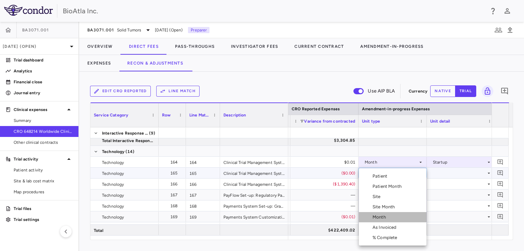
click at [385, 214] on div "Month" at bounding box center [381, 217] width 16 height 6
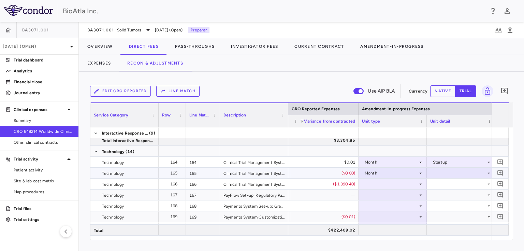
click at [485, 170] on div at bounding box center [460, 173] width 61 height 10
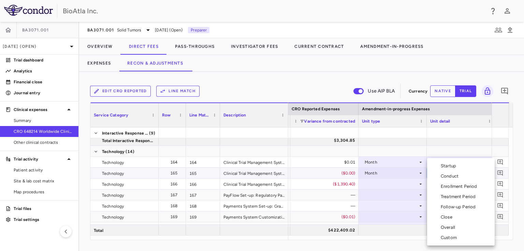
click at [443, 165] on div "Startup" at bounding box center [450, 166] width 18 height 6
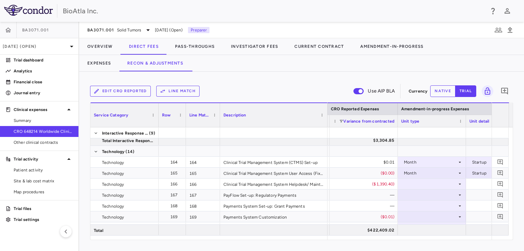
drag, startPoint x: 287, startPoint y: 107, endPoint x: 326, endPoint y: 105, distance: 39.3
click at [326, 105] on div at bounding box center [327, 115] width 3 height 24
click at [436, 185] on div at bounding box center [431, 184] width 61 height 10
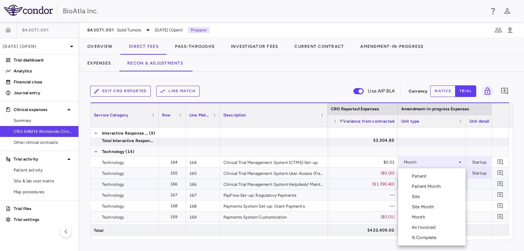
click at [420, 216] on div "Month" at bounding box center [420, 217] width 16 height 6
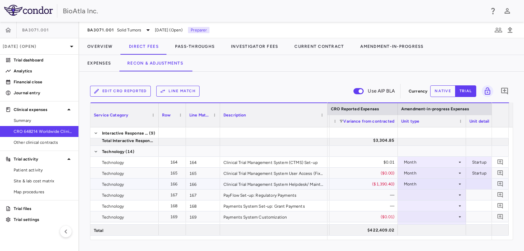
click at [480, 180] on div at bounding box center [499, 184] width 61 height 10
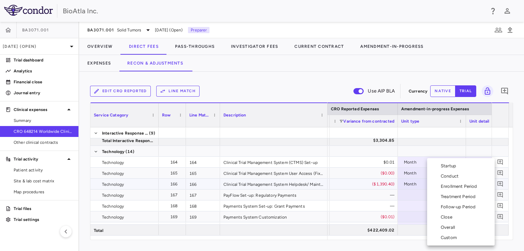
scroll to position [0, 1248]
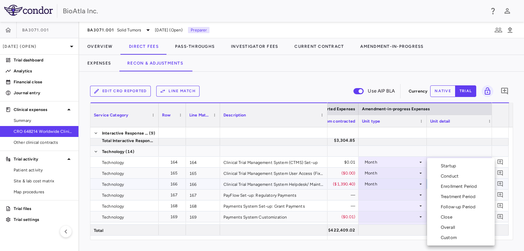
click at [448, 227] on div "Overall" at bounding box center [449, 227] width 17 height 6
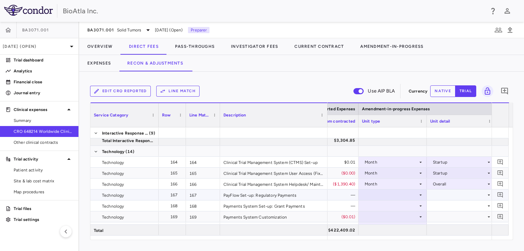
click at [395, 198] on div at bounding box center [392, 195] width 61 height 10
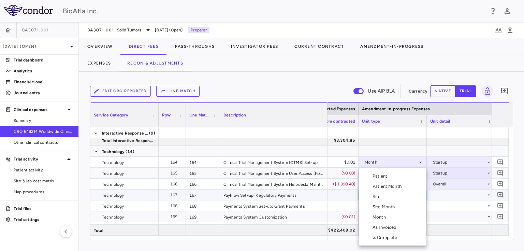
click at [391, 217] on li "Month" at bounding box center [393, 217] width 68 height 10
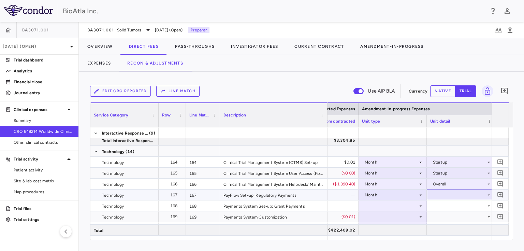
click at [473, 195] on div at bounding box center [460, 195] width 61 height 10
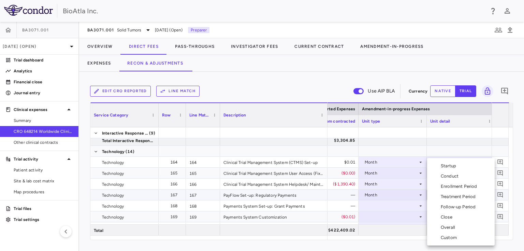
click at [453, 166] on div "Startup" at bounding box center [450, 166] width 18 height 6
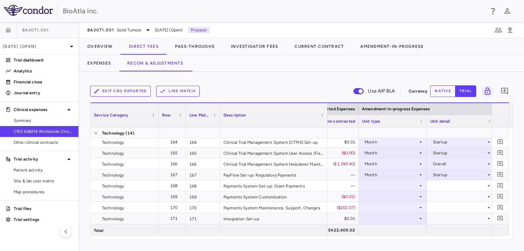
scroll to position [2099, 0]
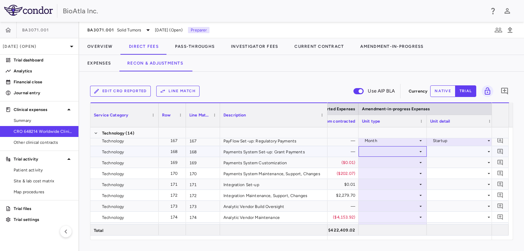
click at [415, 148] on div at bounding box center [392, 151] width 61 height 10
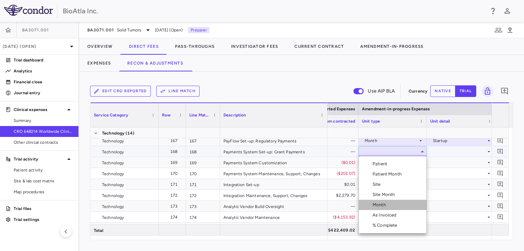
click at [386, 201] on li "Month" at bounding box center [393, 205] width 68 height 10
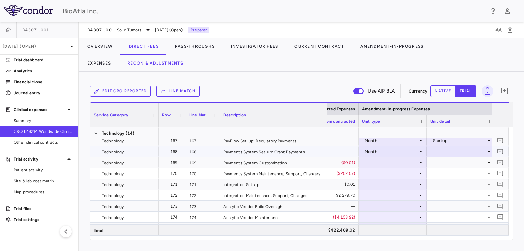
click at [488, 149] on icon at bounding box center [488, 151] width 5 height 5
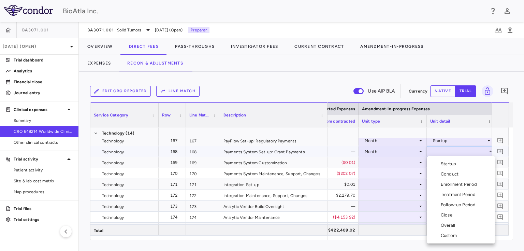
click at [455, 165] on div "Startup" at bounding box center [450, 164] width 18 height 6
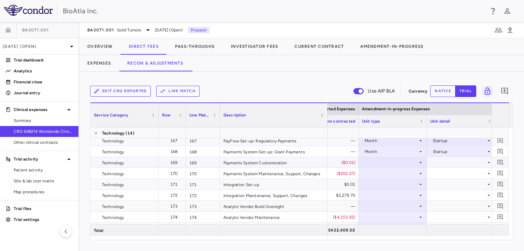
click at [421, 161] on icon at bounding box center [420, 162] width 5 height 5
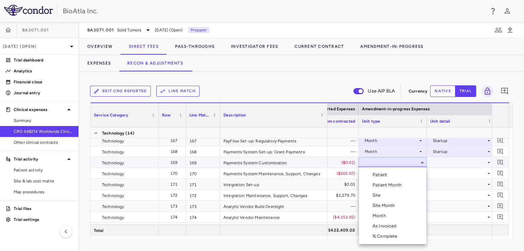
click at [385, 214] on div "Month" at bounding box center [381, 216] width 16 height 6
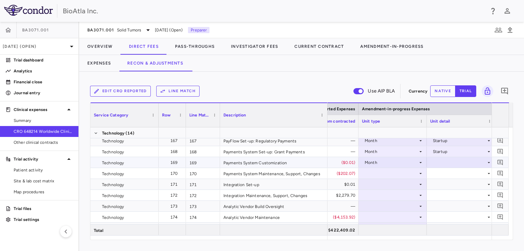
click at [486, 161] on icon at bounding box center [488, 162] width 5 height 5
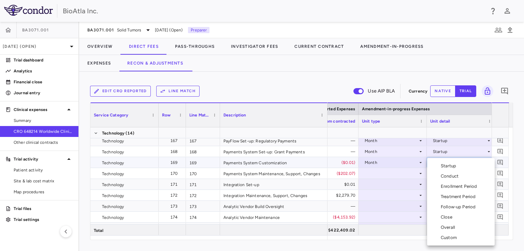
click at [451, 167] on div "Startup" at bounding box center [450, 166] width 18 height 6
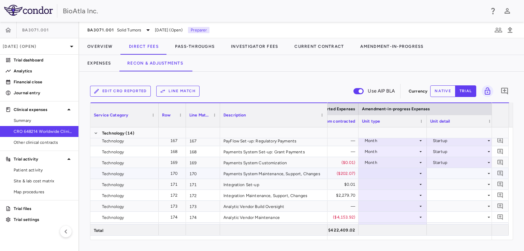
click at [423, 172] on icon at bounding box center [420, 173] width 5 height 5
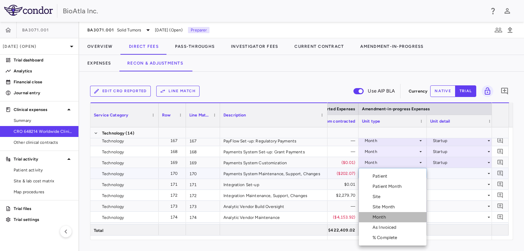
click at [389, 217] on li "Month" at bounding box center [393, 217] width 68 height 10
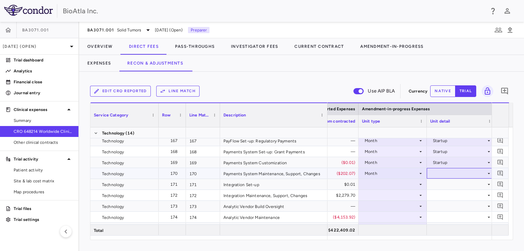
click at [487, 171] on icon at bounding box center [488, 173] width 5 height 5
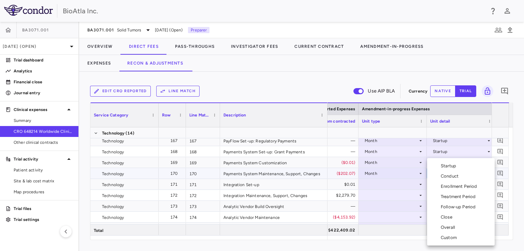
click at [461, 177] on div "Conduct" at bounding box center [451, 176] width 20 height 6
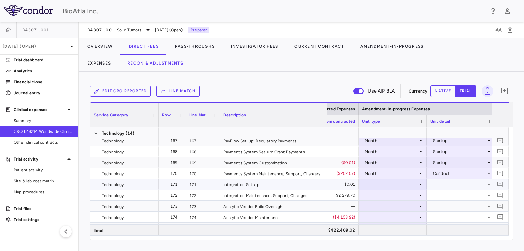
click at [416, 184] on div at bounding box center [392, 184] width 61 height 10
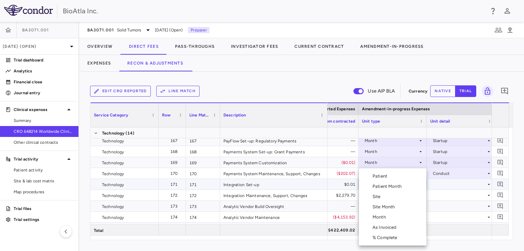
click at [376, 215] on div "Month" at bounding box center [381, 217] width 16 height 6
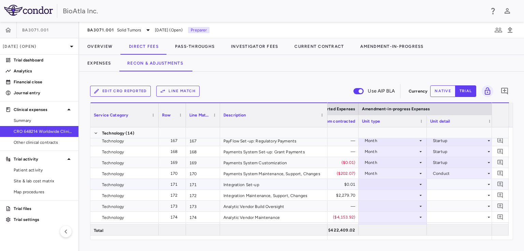
click at [487, 183] on icon at bounding box center [488, 183] width 5 height 5
click at [488, 184] on icon at bounding box center [488, 183] width 5 height 5
click at [490, 184] on icon at bounding box center [488, 183] width 5 height 5
click at [465, 184] on div at bounding box center [460, 184] width 61 height 10
click at [395, 186] on div at bounding box center [392, 184] width 61 height 10
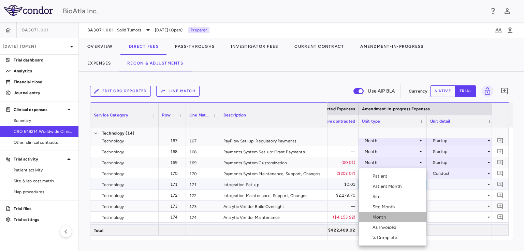
click at [383, 217] on div "Month" at bounding box center [381, 217] width 16 height 6
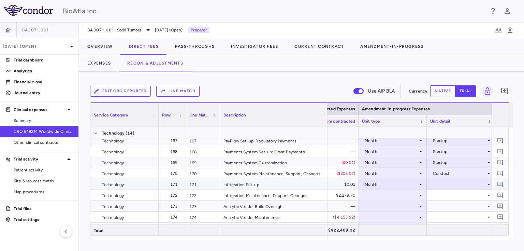
click at [489, 183] on icon at bounding box center [488, 183] width 5 height 5
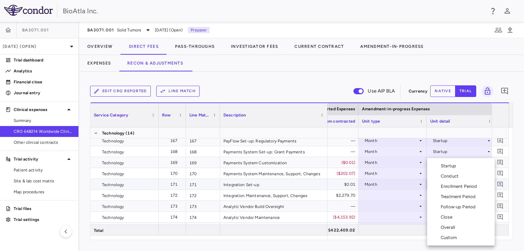
click at [447, 164] on div "Startup" at bounding box center [450, 166] width 18 height 6
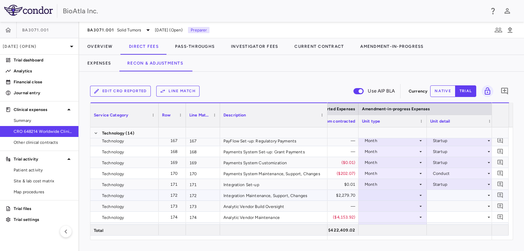
click at [420, 195] on icon at bounding box center [420, 194] width 5 height 5
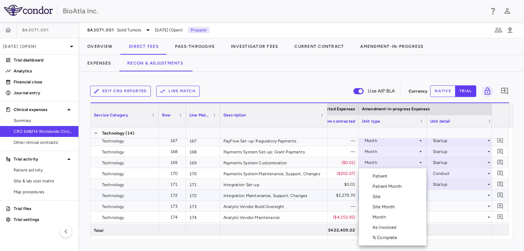
click at [388, 218] on div "Month" at bounding box center [381, 217] width 16 height 6
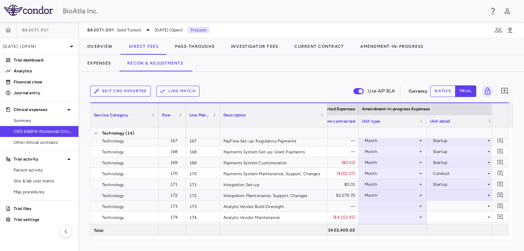
click at [485, 195] on div at bounding box center [460, 195] width 61 height 10
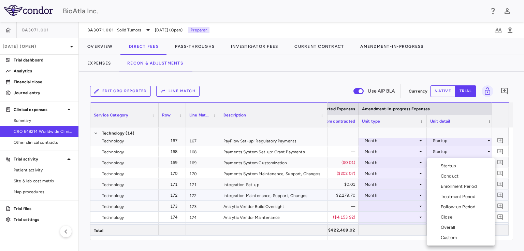
click at [449, 227] on div "Overall" at bounding box center [449, 227] width 17 height 6
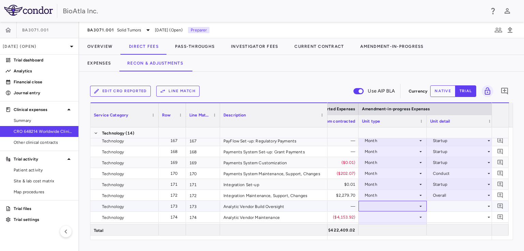
click at [371, 203] on div at bounding box center [392, 206] width 61 height 10
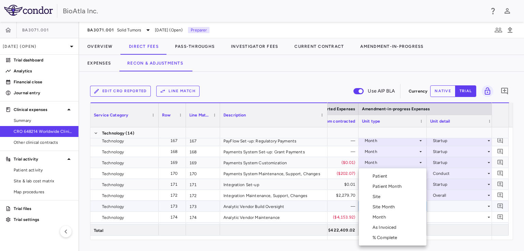
click at [384, 216] on div "Month" at bounding box center [381, 217] width 16 height 6
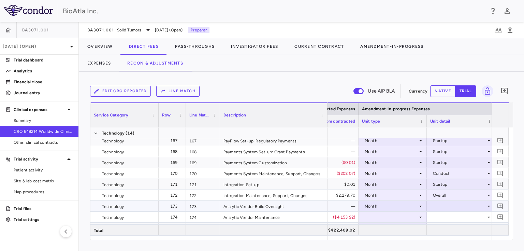
click at [487, 206] on icon at bounding box center [488, 205] width 5 height 5
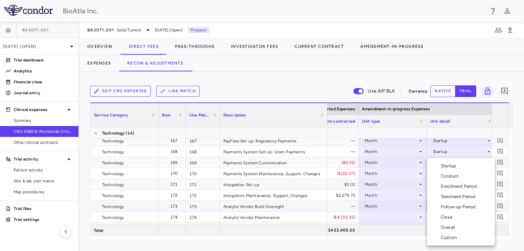
click at [443, 167] on div "Startup" at bounding box center [450, 166] width 18 height 6
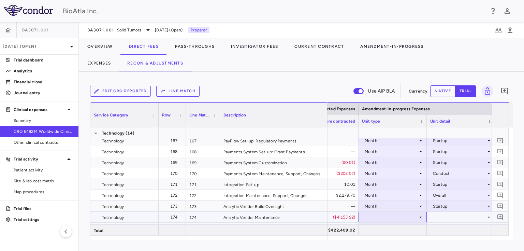
click at [409, 219] on div at bounding box center [392, 217] width 61 height 10
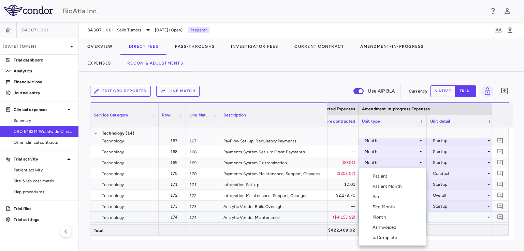
click at [385, 219] on div "Month" at bounding box center [381, 217] width 16 height 6
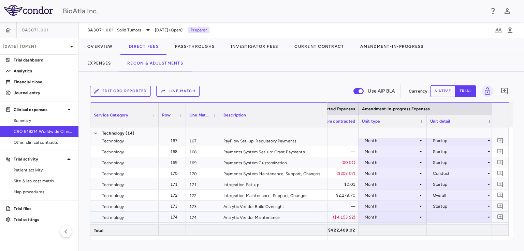
click at [487, 216] on icon at bounding box center [488, 216] width 5 height 5
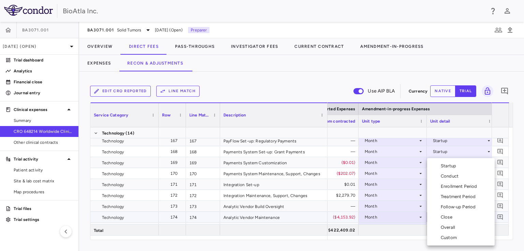
click at [451, 226] on div "Overall" at bounding box center [449, 227] width 17 height 6
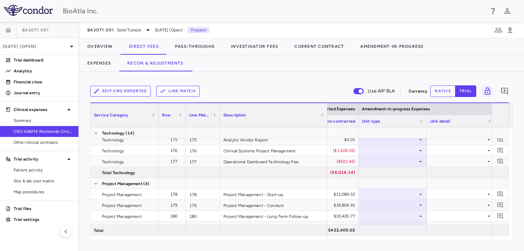
scroll to position [2167, 0]
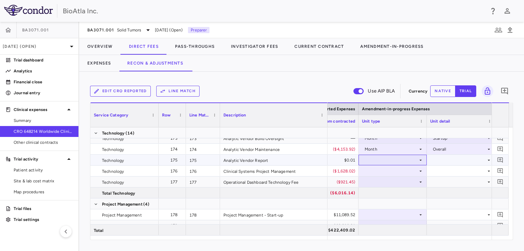
click at [384, 157] on div at bounding box center [392, 160] width 61 height 10
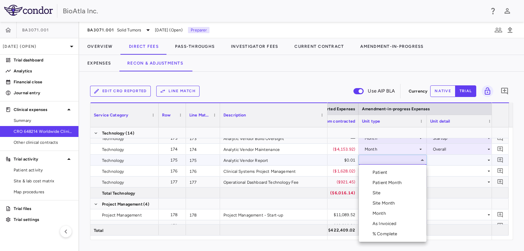
click at [390, 214] on li "Month" at bounding box center [393, 213] width 68 height 10
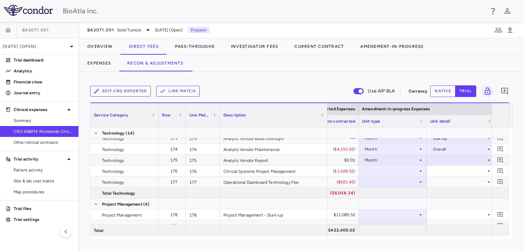
click at [480, 160] on div at bounding box center [460, 160] width 61 height 10
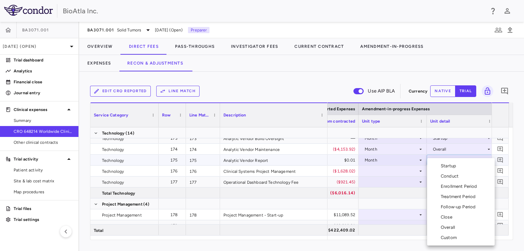
click at [448, 167] on div "Startup" at bounding box center [450, 166] width 18 height 6
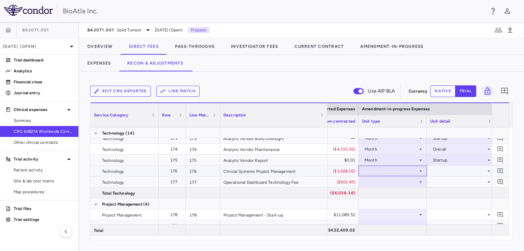
click at [416, 169] on div at bounding box center [392, 171] width 61 height 10
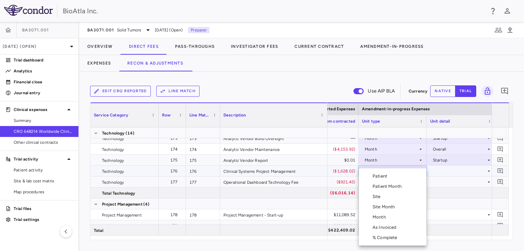
click at [386, 218] on div "Month" at bounding box center [381, 217] width 16 height 6
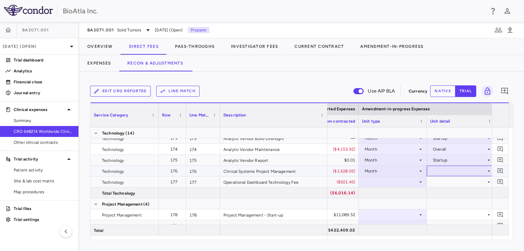
click at [476, 170] on div at bounding box center [460, 171] width 61 height 10
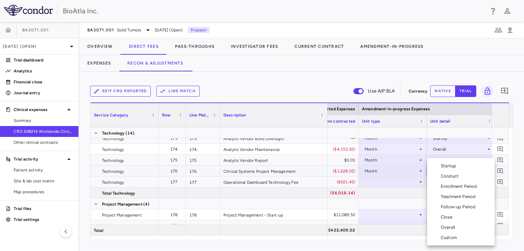
click at [452, 223] on li "Overall" at bounding box center [461, 227] width 68 height 10
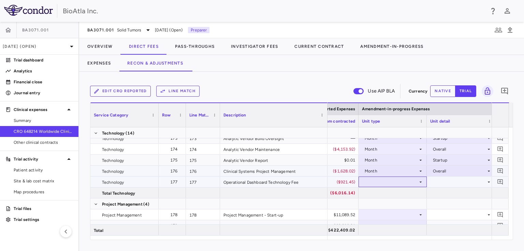
click at [421, 178] on div at bounding box center [392, 182] width 61 height 10
click at [419, 179] on icon at bounding box center [420, 181] width 5 height 5
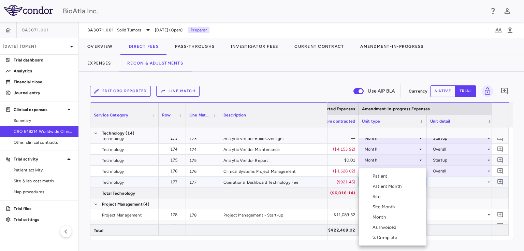
click at [380, 218] on div "Month" at bounding box center [381, 217] width 16 height 6
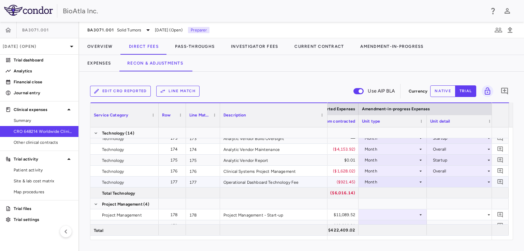
click at [485, 180] on div at bounding box center [460, 182] width 61 height 10
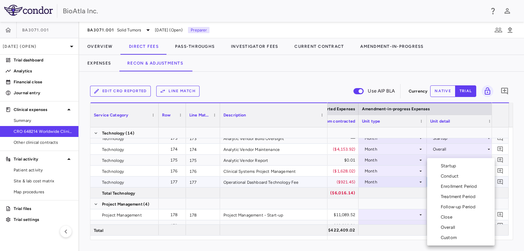
click at [450, 225] on div "Overall" at bounding box center [449, 227] width 17 height 6
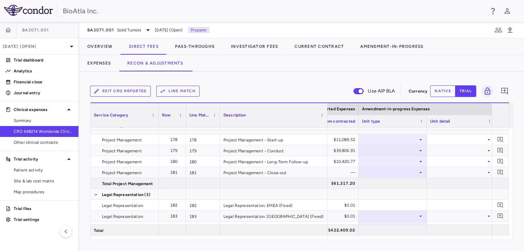
scroll to position [2235, 0]
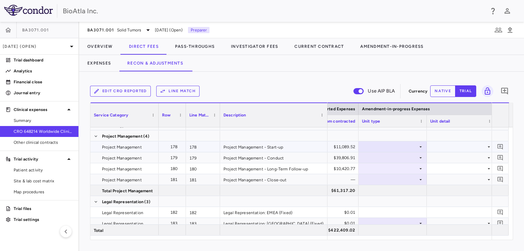
click at [408, 144] on div at bounding box center [392, 147] width 61 height 10
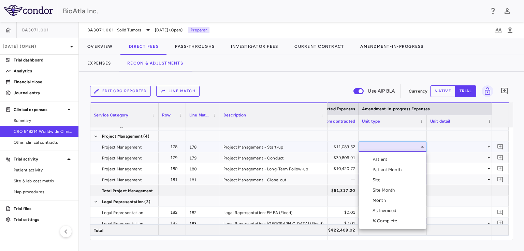
click at [377, 200] on div "Month" at bounding box center [381, 200] width 16 height 6
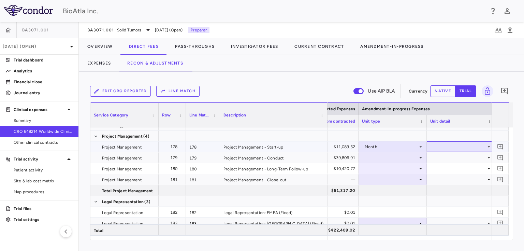
click at [454, 145] on div at bounding box center [460, 147] width 61 height 10
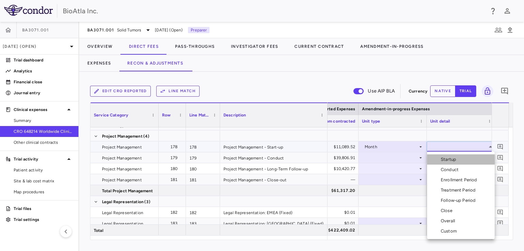
click at [446, 157] on div "Startup" at bounding box center [450, 159] width 18 height 6
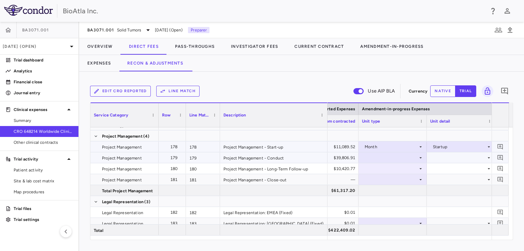
click at [412, 156] on div at bounding box center [392, 157] width 61 height 10
click at [405, 156] on div at bounding box center [392, 157] width 61 height 10
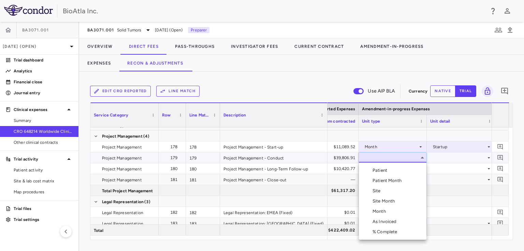
click at [385, 214] on div "Month" at bounding box center [381, 211] width 16 height 6
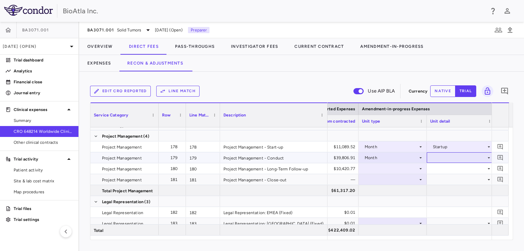
click at [487, 158] on icon at bounding box center [488, 157] width 5 height 5
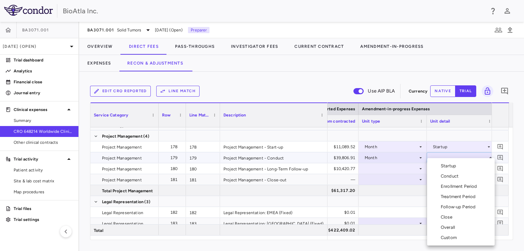
click at [454, 237] on div "Custom" at bounding box center [450, 237] width 19 height 6
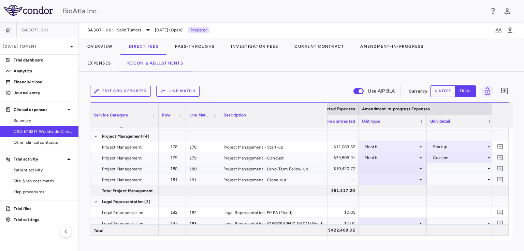
click at [417, 165] on div at bounding box center [392, 168] width 61 height 10
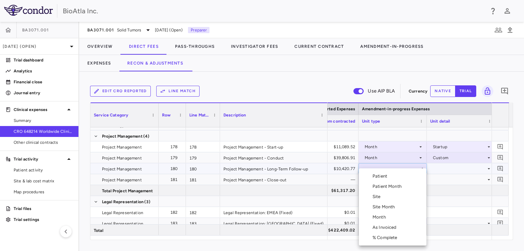
click at [382, 216] on div "Month" at bounding box center [381, 217] width 16 height 6
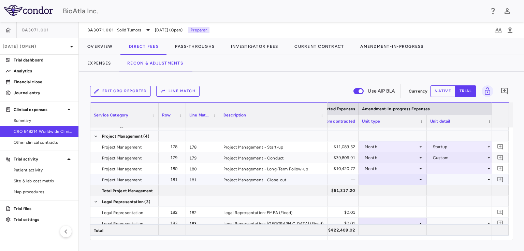
click at [416, 179] on div at bounding box center [392, 179] width 61 height 10
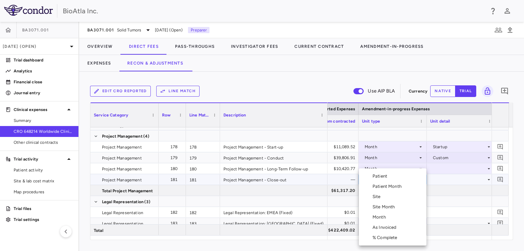
click at [378, 217] on div "Month" at bounding box center [381, 217] width 16 height 6
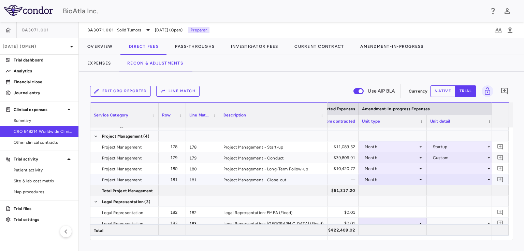
click at [486, 178] on div at bounding box center [460, 179] width 61 height 10
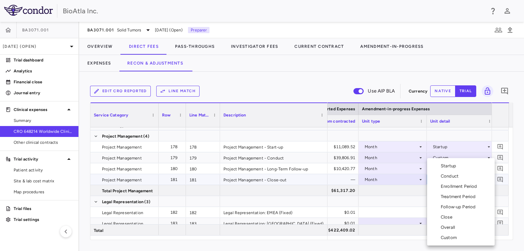
click at [449, 217] on div "Close" at bounding box center [448, 217] width 14 height 6
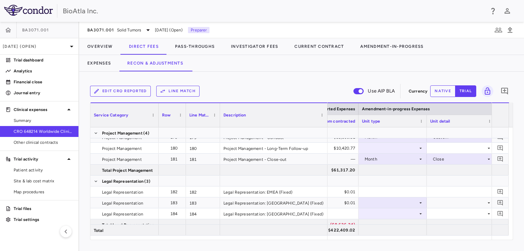
scroll to position [2276, 0]
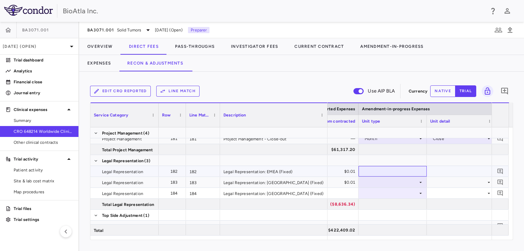
click at [395, 171] on div at bounding box center [393, 171] width 68 height 11
click at [409, 172] on div at bounding box center [393, 171] width 68 height 11
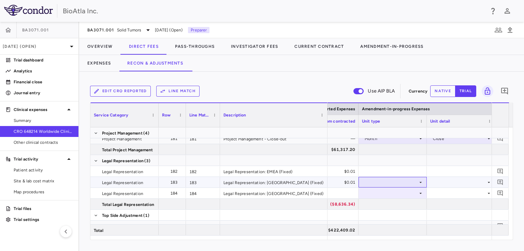
click at [418, 179] on div at bounding box center [392, 182] width 61 height 10
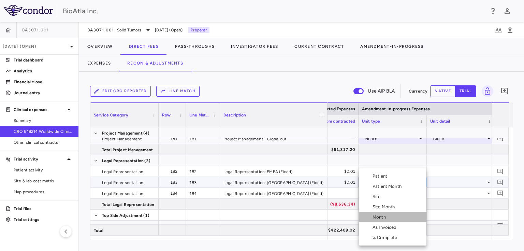
click at [383, 216] on div "Month" at bounding box center [381, 217] width 16 height 6
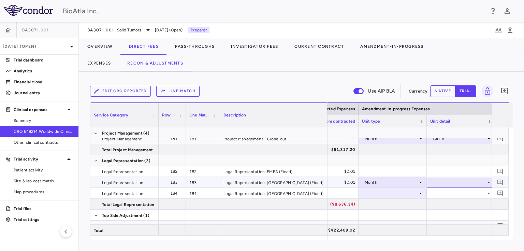
click at [485, 181] on div at bounding box center [460, 182] width 61 height 10
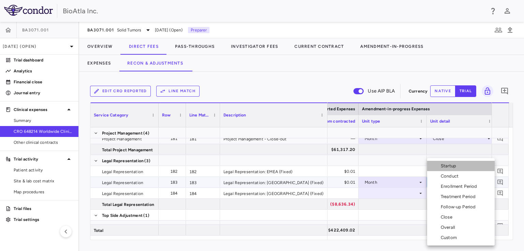
click at [456, 164] on div "Startup" at bounding box center [450, 166] width 18 height 6
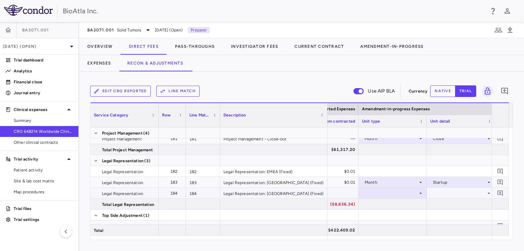
click at [419, 191] on icon at bounding box center [420, 192] width 5 height 5
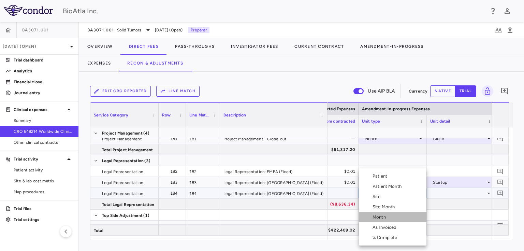
click at [383, 217] on div "Month" at bounding box center [381, 217] width 16 height 6
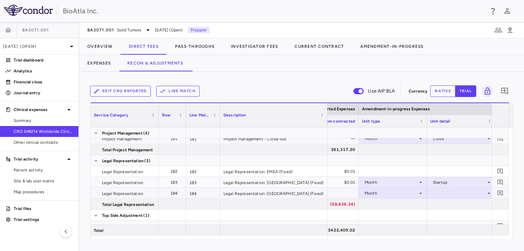
click at [488, 192] on icon at bounding box center [489, 192] width 2 height 1
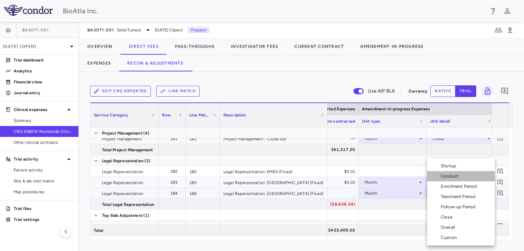
click at [460, 173] on div "Conduct" at bounding box center [451, 176] width 20 height 6
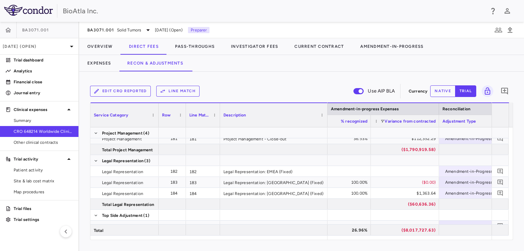
scroll to position [0, 1875]
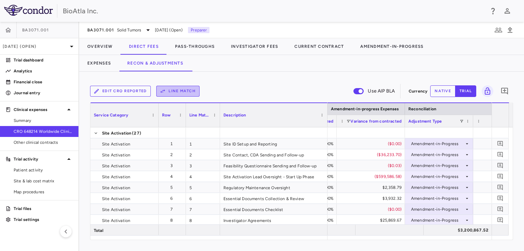
click at [181, 90] on button "Line Match" at bounding box center [177, 91] width 43 height 11
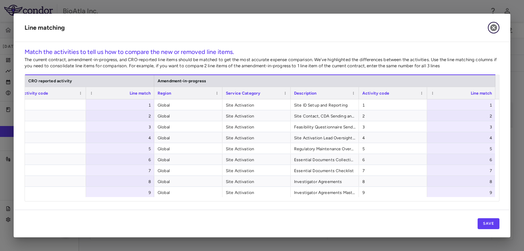
click at [497, 27] on icon "button" at bounding box center [494, 28] width 8 height 8
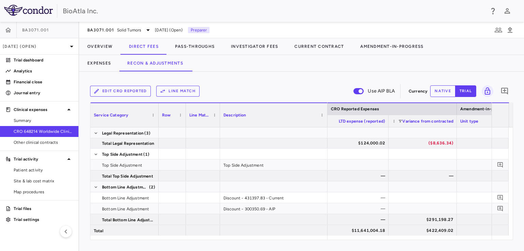
click at [436, 89] on button "native" at bounding box center [442, 91] width 25 height 12
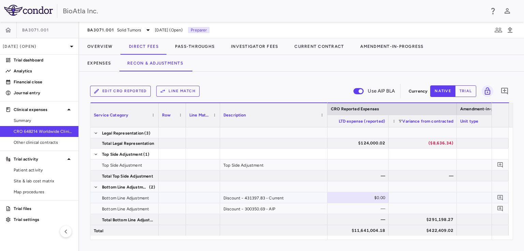
click at [362, 196] on div "$0.00" at bounding box center [355, 197] width 59 height 11
click at [356, 196] on input "*********" at bounding box center [359, 197] width 57 height 11
type input "**********"
click at [403, 200] on div at bounding box center [423, 197] width 68 height 11
click at [353, 205] on div "—" at bounding box center [355, 208] width 59 height 11
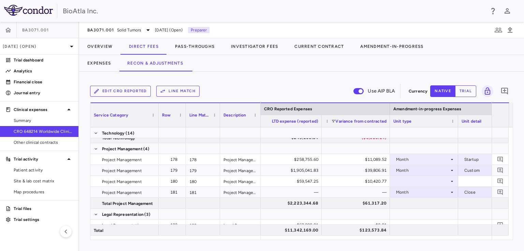
drag, startPoint x: 326, startPoint y: 105, endPoint x: 253, endPoint y: 109, distance: 73.4
click at [259, 108] on div at bounding box center [260, 115] width 3 height 24
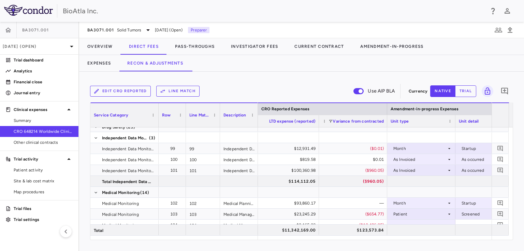
scroll to position [908, 0]
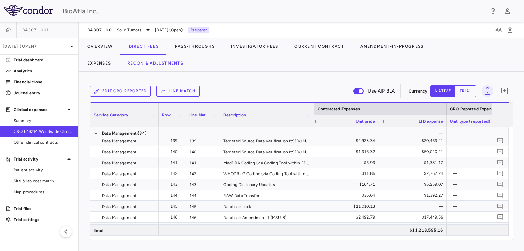
drag, startPoint x: 257, startPoint y: 111, endPoint x: 313, endPoint y: 111, distance: 56.3
click at [313, 111] on div at bounding box center [313, 115] width 3 height 24
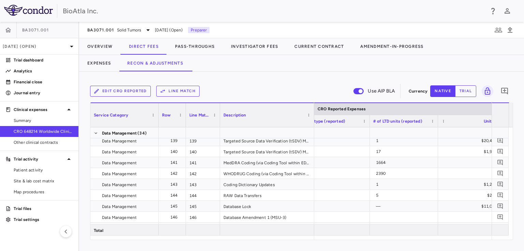
scroll to position [0, 1035]
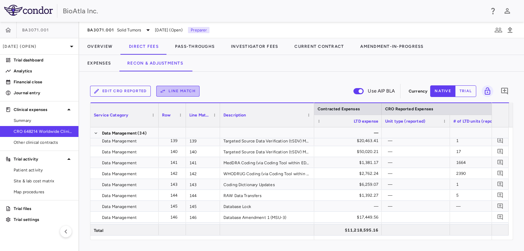
click at [188, 88] on button "Line Match" at bounding box center [177, 91] width 43 height 11
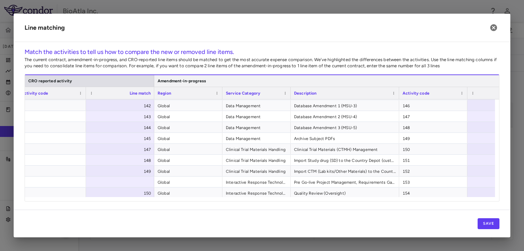
drag, startPoint x: 358, startPoint y: 90, endPoint x: 398, endPoint y: 84, distance: 40.7
click at [398, 84] on div "CRO reported activity Amendment-in-progress Description Activity code Line match" at bounding box center [6, 86] width 1068 height 25
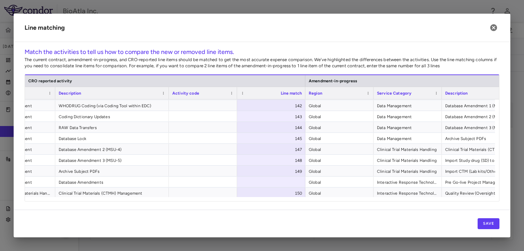
drag, startPoint x: 122, startPoint y: 93, endPoint x: 167, endPoint y: 87, distance: 45.8
click at [167, 87] on div at bounding box center [168, 93] width 3 height 12
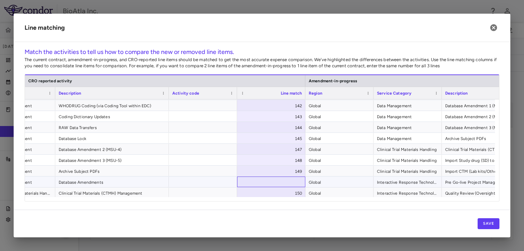
click at [300, 183] on div at bounding box center [271, 181] width 68 height 11
type input "***"
click at [353, 180] on span "Global" at bounding box center [339, 182] width 61 height 11
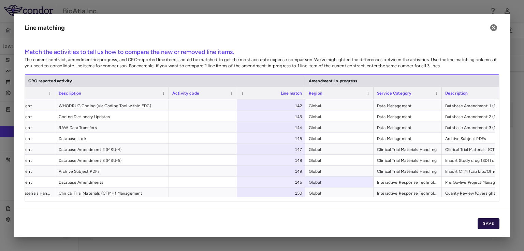
click at [488, 221] on button "Save" at bounding box center [489, 223] width 22 height 11
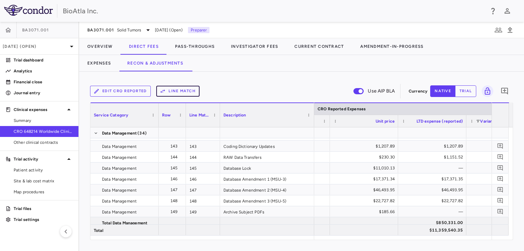
scroll to position [1755, 0]
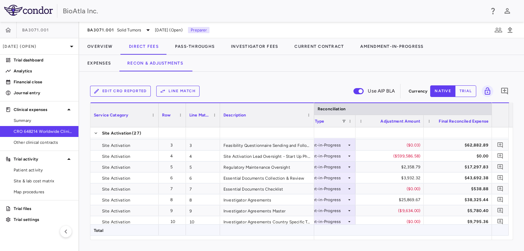
click at [479, 235] on div "($8,017,727.63) $3,200,867.52" at bounding box center [329, 229] width 2149 height 11
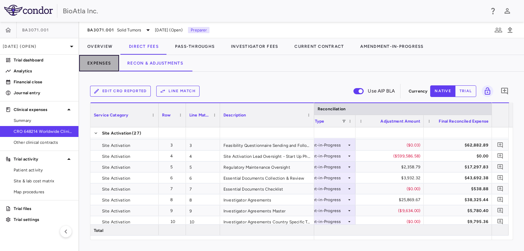
click at [95, 62] on button "Expenses" at bounding box center [99, 63] width 40 height 16
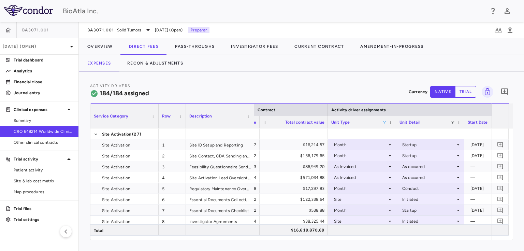
click at [382, 122] on span at bounding box center [384, 122] width 4 height 4
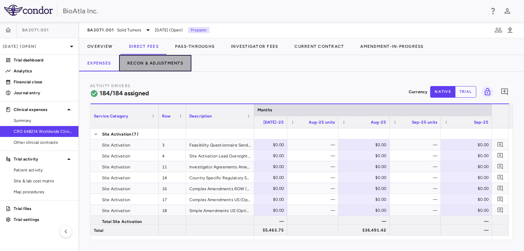
click at [163, 63] on button "Recon & Adjustments" at bounding box center [155, 63] width 72 height 16
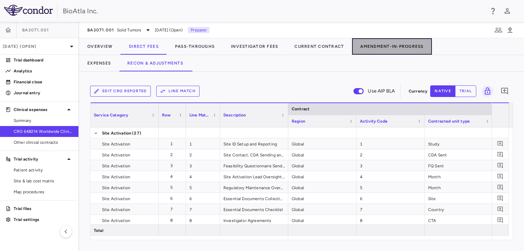
click at [408, 45] on button "Amendment-In-Progress" at bounding box center [391, 46] width 79 height 16
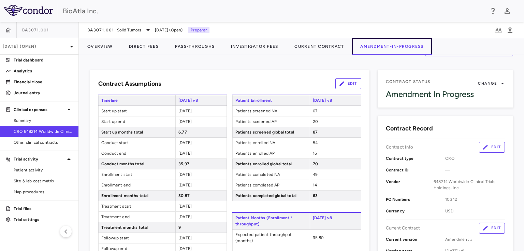
scroll to position [28, 0]
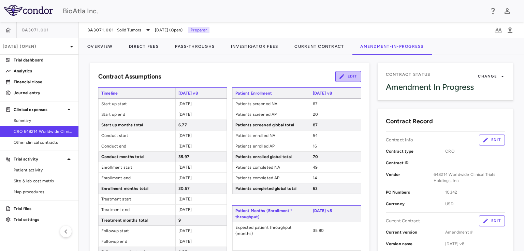
click at [348, 74] on button "Edit" at bounding box center [348, 76] width 26 height 11
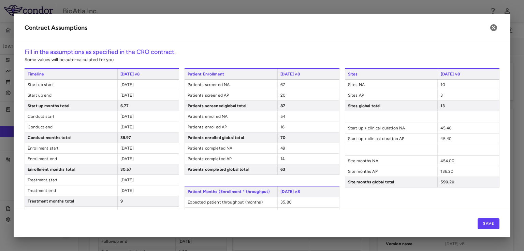
scroll to position [98, 0]
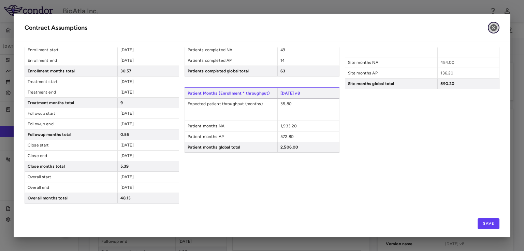
click at [494, 28] on icon "button" at bounding box center [494, 28] width 8 height 8
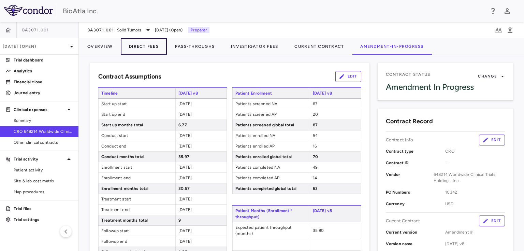
click at [147, 44] on button "Direct Fees" at bounding box center [144, 46] width 46 height 16
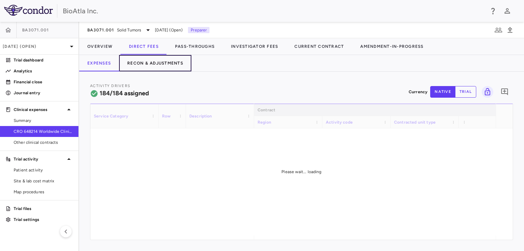
click at [151, 62] on button "Recon & Adjustments" at bounding box center [155, 63] width 72 height 16
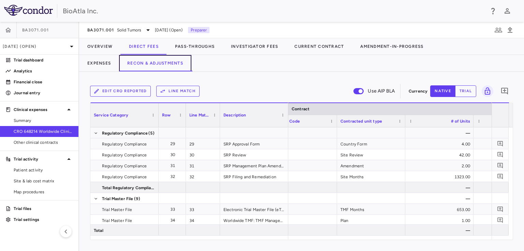
scroll to position [0, 136]
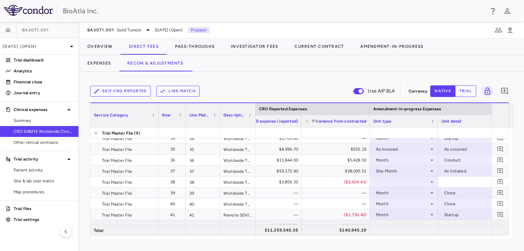
drag, startPoint x: 287, startPoint y: 106, endPoint x: 254, endPoint y: 124, distance: 37.4
click at [254, 124] on div at bounding box center [255, 115] width 3 height 24
click at [387, 183] on div at bounding box center [403, 182] width 61 height 10
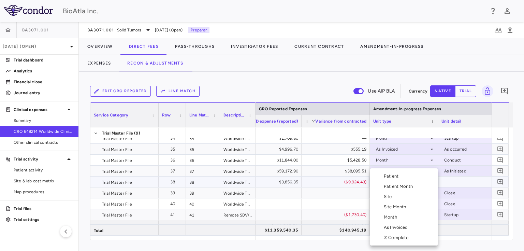
click at [393, 220] on div "Month" at bounding box center [392, 217] width 16 height 6
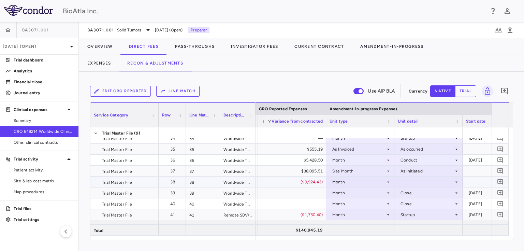
click at [457, 180] on icon at bounding box center [456, 181] width 5 height 5
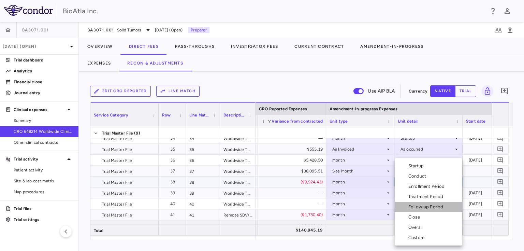
click at [426, 208] on div "Follow-up Period" at bounding box center [427, 207] width 38 height 6
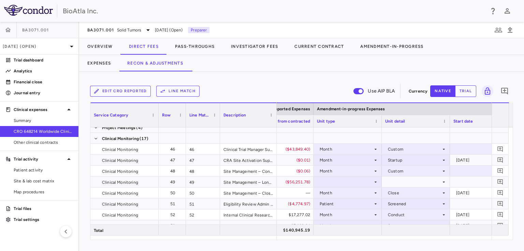
drag, startPoint x: 254, startPoint y: 105, endPoint x: 275, endPoint y: 126, distance: 29.2
click at [275, 126] on div at bounding box center [276, 115] width 3 height 24
click at [326, 180] on div at bounding box center [347, 182] width 61 height 10
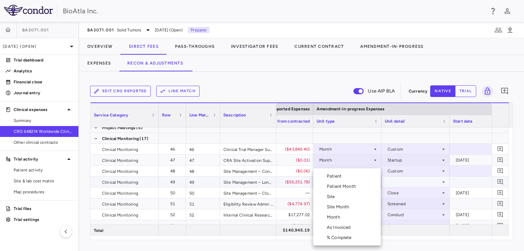
click at [337, 219] on div "Month" at bounding box center [335, 217] width 16 height 6
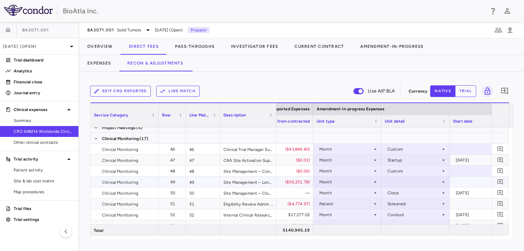
click at [442, 182] on icon at bounding box center [443, 181] width 5 height 5
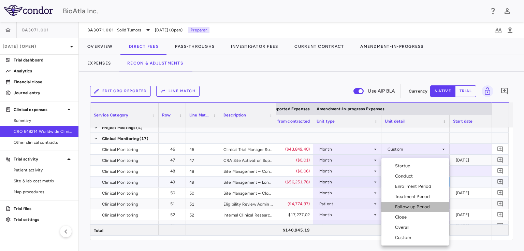
click at [420, 204] on div "Follow-up Period" at bounding box center [414, 207] width 38 height 6
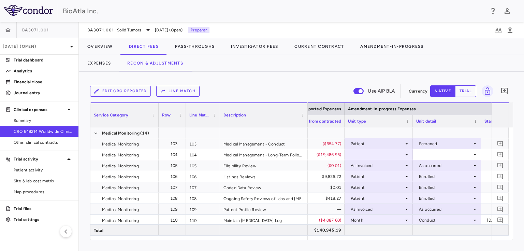
drag, startPoint x: 275, startPoint y: 108, endPoint x: 306, endPoint y: 106, distance: 31.5
click at [306, 106] on div at bounding box center [307, 115] width 3 height 24
click at [364, 156] on div at bounding box center [378, 154] width 61 height 10
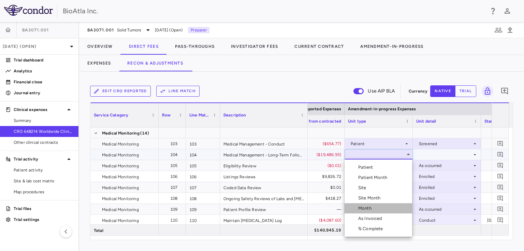
click at [367, 205] on div "Month" at bounding box center [366, 208] width 16 height 6
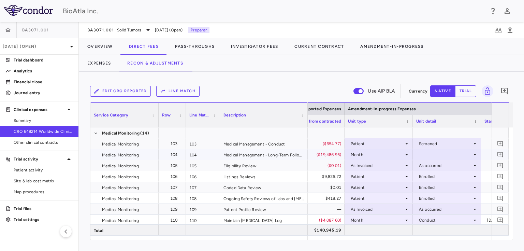
click at [472, 151] on div at bounding box center [446, 154] width 61 height 10
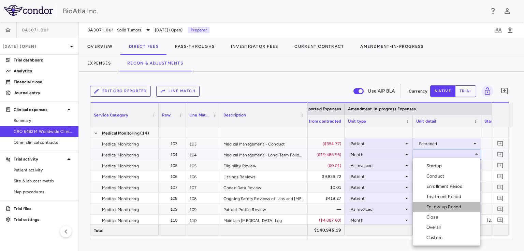
click at [448, 206] on div "Follow-up Period" at bounding box center [445, 207] width 38 height 6
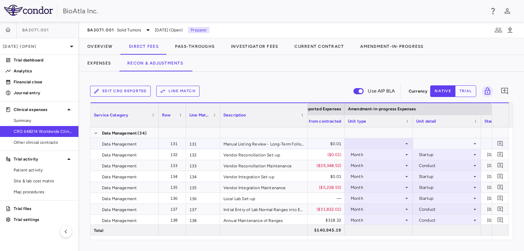
click at [408, 144] on icon at bounding box center [406, 143] width 5 height 5
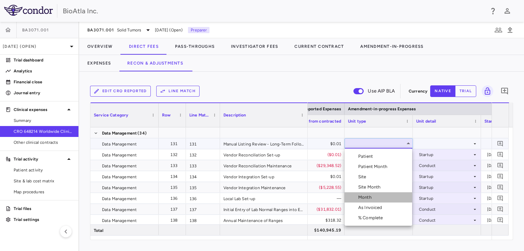
click at [370, 197] on div "Month" at bounding box center [366, 197] width 16 height 6
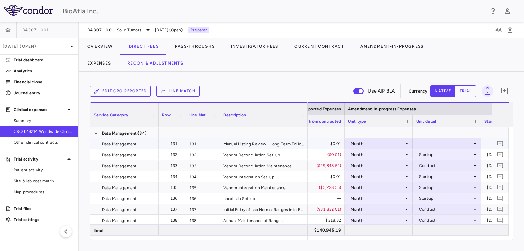
click at [475, 142] on icon at bounding box center [474, 143] width 5 height 5
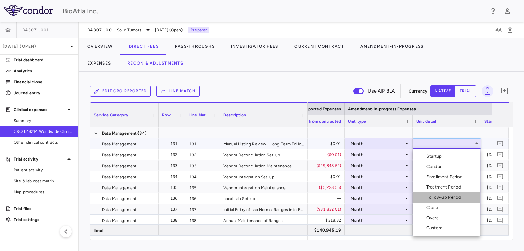
click at [451, 194] on div "Follow-up Period" at bounding box center [445, 197] width 38 height 6
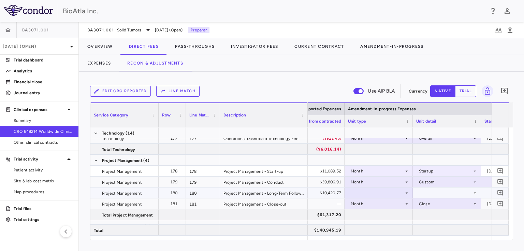
click at [399, 192] on div at bounding box center [378, 193] width 61 height 10
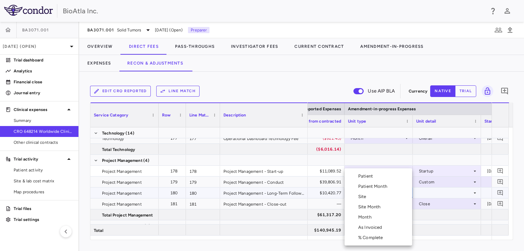
click at [370, 220] on div "Month" at bounding box center [366, 217] width 16 height 6
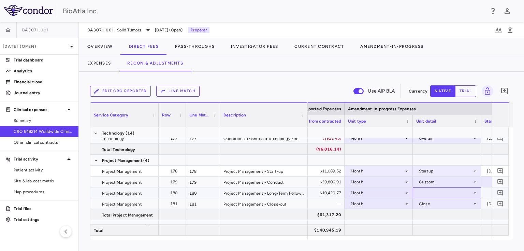
click at [462, 192] on div at bounding box center [446, 193] width 61 height 10
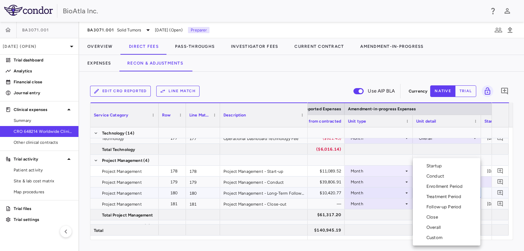
click at [445, 207] on div "Follow-up Period" at bounding box center [445, 207] width 38 height 6
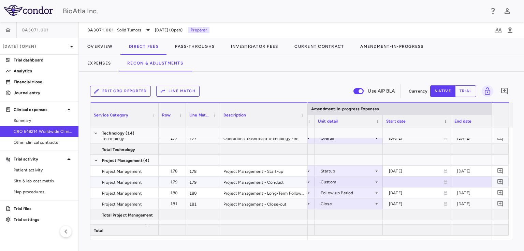
click at [393, 179] on div at bounding box center [416, 182] width 61 height 10
click at [408, 182] on input "**********" at bounding box center [410, 182] width 55 height 11
type input "**********"
click at [469, 183] on div at bounding box center [484, 182] width 61 height 10
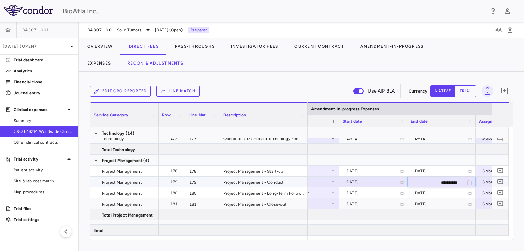
click at [446, 179] on input "**********" at bounding box center [435, 182] width 55 height 11
type input "**********"
click at [460, 217] on div at bounding box center [441, 214] width 68 height 11
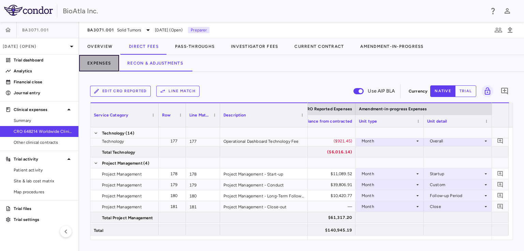
click at [98, 62] on button "Expenses" at bounding box center [99, 63] width 40 height 16
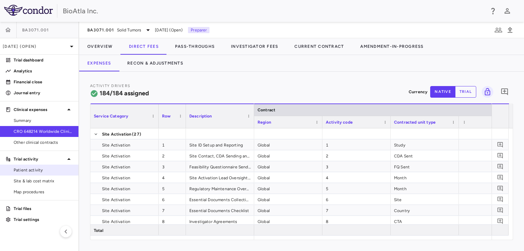
click at [26, 168] on span "Patient activity" at bounding box center [43, 170] width 59 height 6
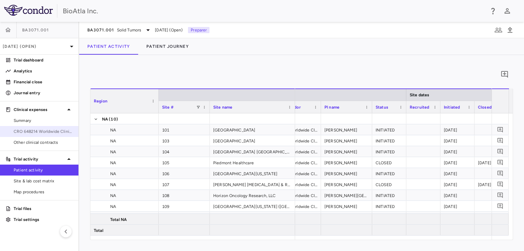
click at [40, 131] on span "CRO 648214 Worldwide Clinical Trials Holdings, Inc." at bounding box center [43, 131] width 59 height 6
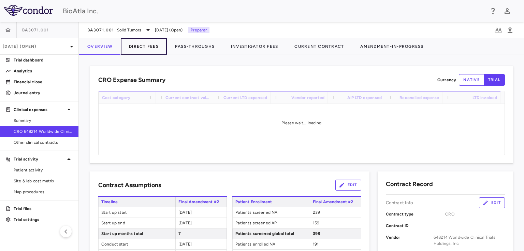
click at [144, 44] on button "Direct Fees" at bounding box center [144, 46] width 46 height 16
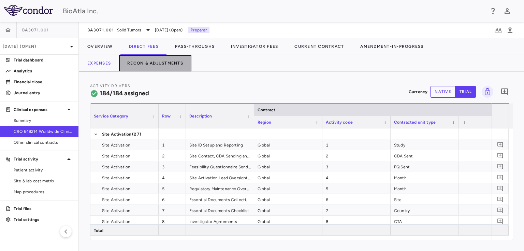
click at [152, 62] on button "Recon & Adjustments" at bounding box center [155, 63] width 72 height 16
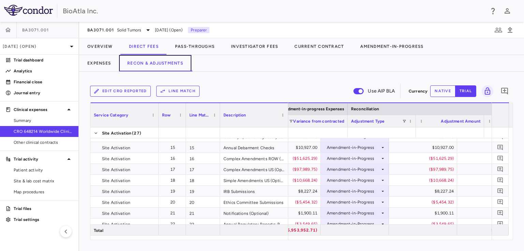
scroll to position [0, 1885]
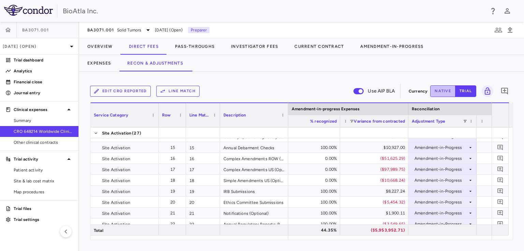
click at [438, 90] on button "native" at bounding box center [442, 91] width 25 height 12
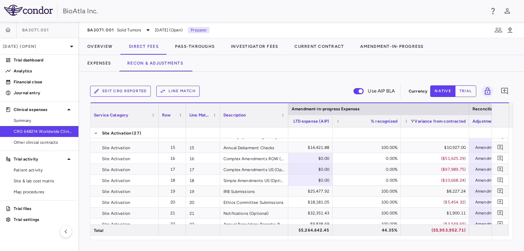
scroll to position [0, 1721]
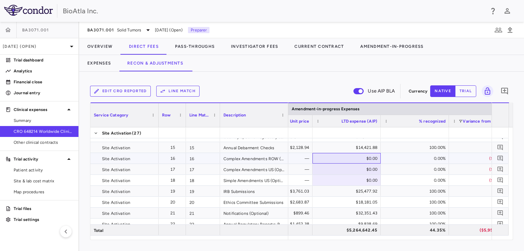
click at [338, 157] on div "$0.00" at bounding box center [348, 158] width 59 height 11
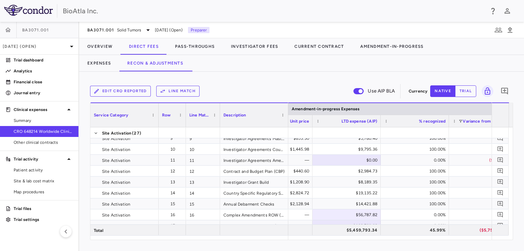
scroll to position [84, 0]
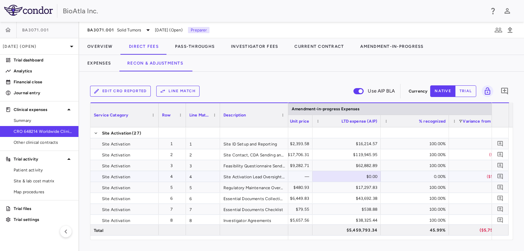
click at [362, 175] on div "$0.00" at bounding box center [348, 176] width 59 height 11
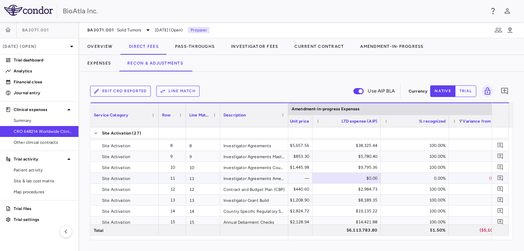
click at [363, 180] on div "$0.00" at bounding box center [348, 178] width 59 height 11
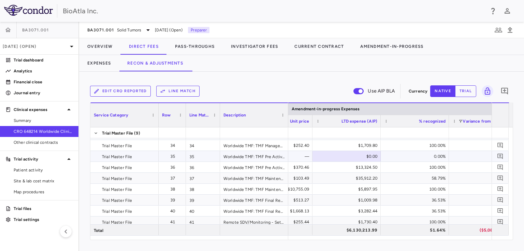
click at [338, 154] on div "$0.00" at bounding box center [348, 156] width 59 height 11
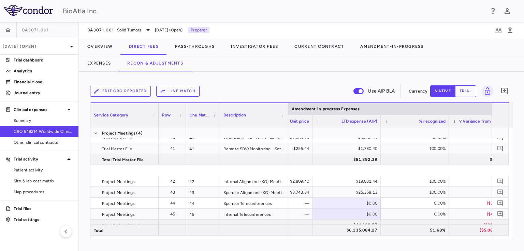
scroll to position [523, 0]
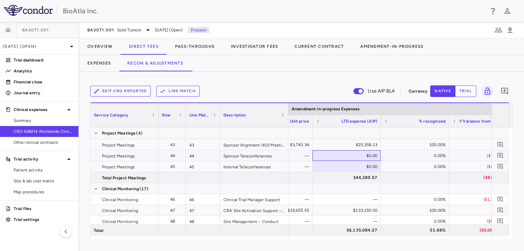
click at [353, 154] on div "$0.00" at bounding box center [348, 155] width 59 height 11
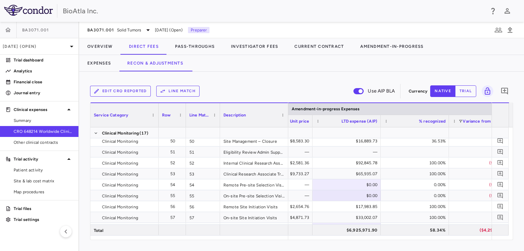
scroll to position [645, 0]
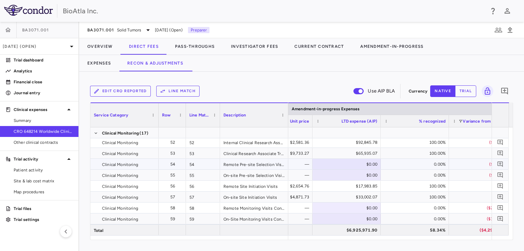
click at [359, 162] on div "$0.00" at bounding box center [348, 164] width 59 height 11
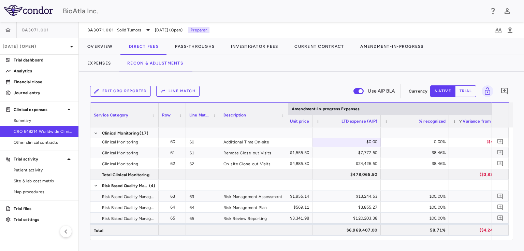
scroll to position [693, 0]
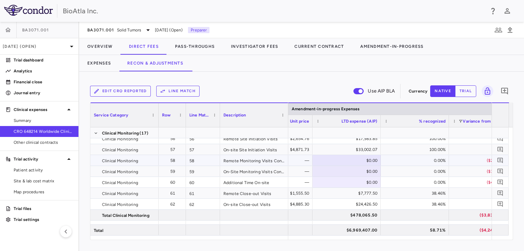
click at [348, 157] on div "$0.00" at bounding box center [348, 160] width 59 height 11
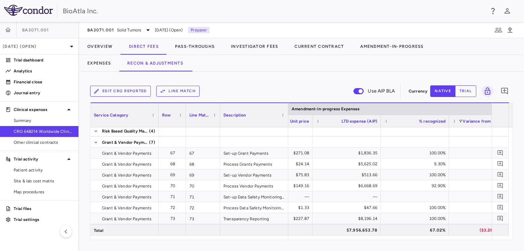
scroll to position [876, 0]
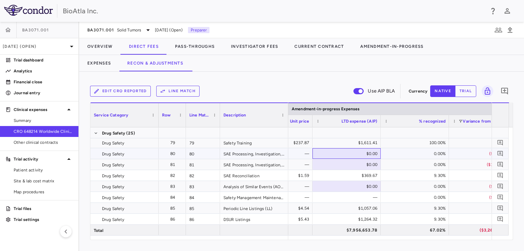
click at [363, 153] on div "$0.00" at bounding box center [348, 153] width 59 height 11
click at [353, 187] on div "$0.00" at bounding box center [348, 186] width 59 height 11
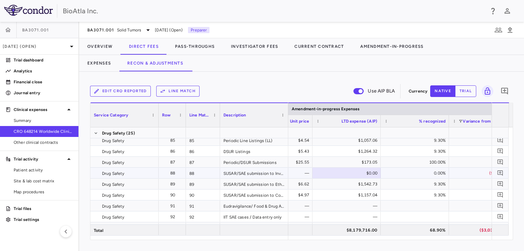
click at [356, 171] on div "$0.00" at bounding box center [348, 172] width 59 height 11
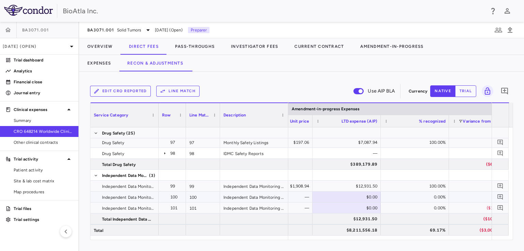
click at [361, 191] on div "$0.00" at bounding box center [348, 196] width 59 height 11
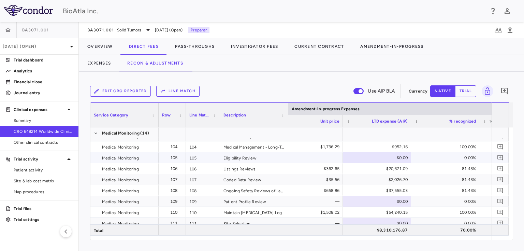
click at [391, 157] on div "$0.00" at bounding box center [378, 157] width 59 height 11
click at [390, 199] on div "$0.00" at bounding box center [378, 201] width 59 height 11
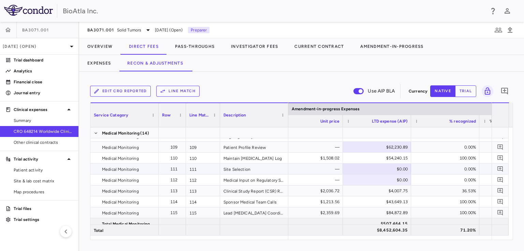
click at [386, 166] on div "$0.00" at bounding box center [378, 168] width 59 height 11
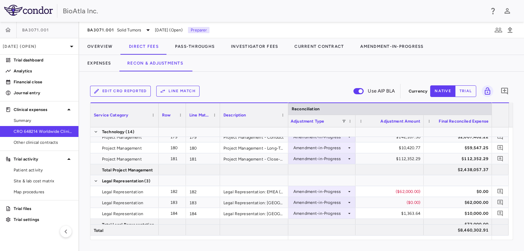
scroll to position [2221, 0]
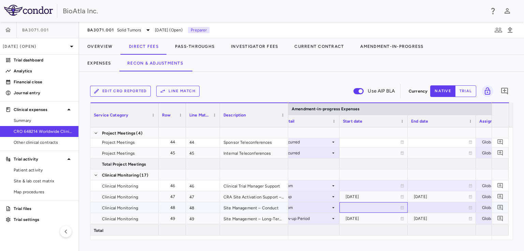
click at [388, 206] on div at bounding box center [373, 207] width 61 height 10
click at [369, 206] on input "**********" at bounding box center [367, 207] width 55 height 11
type input "**********"
click at [423, 205] on div at bounding box center [441, 207] width 61 height 10
click at [446, 207] on input "**********" at bounding box center [435, 207] width 55 height 11
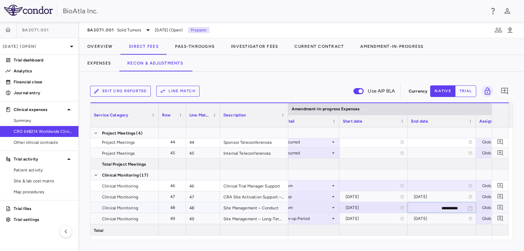
type input "**********"
click at [449, 160] on div at bounding box center [442, 163] width 68 height 11
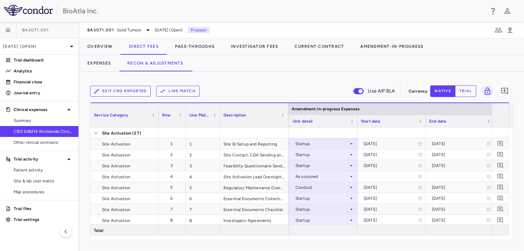
scroll to position [0, 1337]
